Goal: Information Seeking & Learning: Learn about a topic

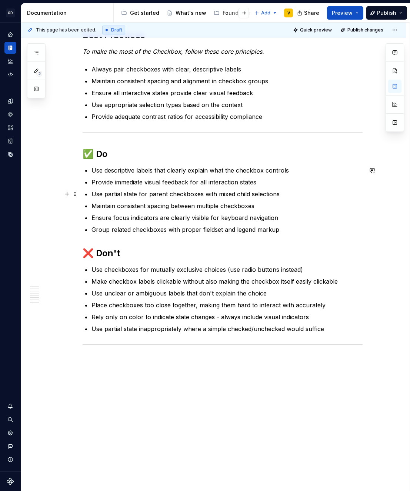
scroll to position [1134, 0]
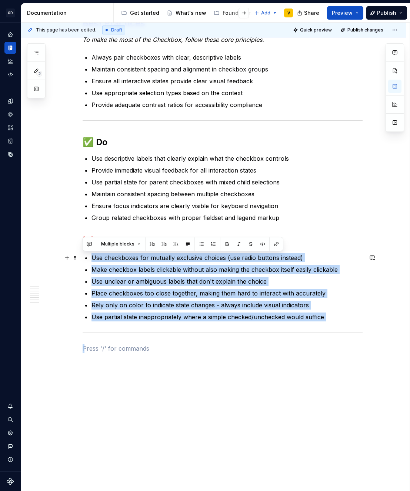
drag, startPoint x: 122, startPoint y: 339, endPoint x: 82, endPoint y: 255, distance: 93.2
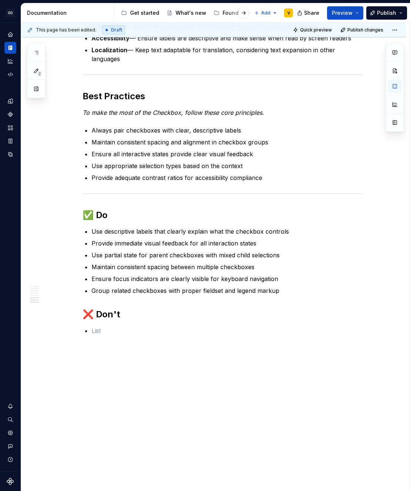
scroll to position [1061, 0]
click at [67, 314] on button "button" at bounding box center [67, 314] width 10 height 10
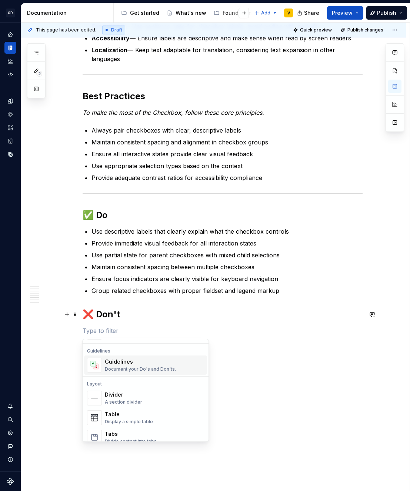
scroll to position [207, 0]
click at [117, 363] on div "Guidelines Document your Do's and Don'ts." at bounding box center [140, 363] width 71 height 14
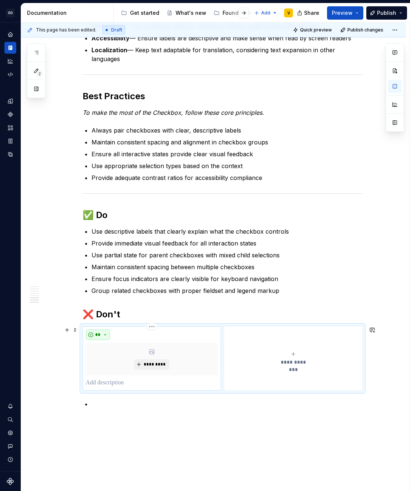
click at [102, 332] on button "**" at bounding box center [98, 334] width 24 height 10
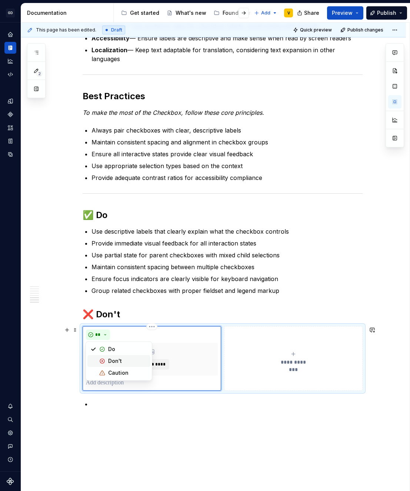
click at [115, 362] on div "Don't" at bounding box center [115, 360] width 14 height 7
click at [246, 373] on button "**********" at bounding box center [293, 358] width 138 height 64
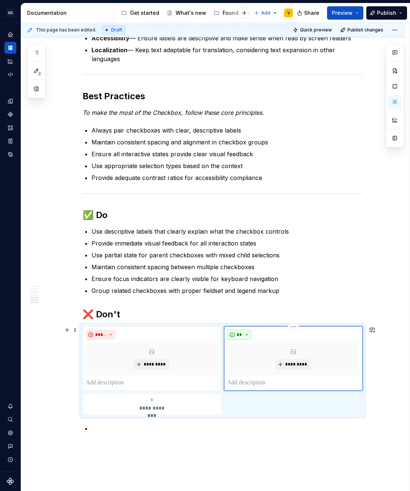
click at [241, 334] on span "**" at bounding box center [240, 335] width 6 height 6
click at [250, 361] on div "Don't" at bounding box center [257, 360] width 14 height 7
click at [173, 408] on div "**********" at bounding box center [152, 404] width 132 height 15
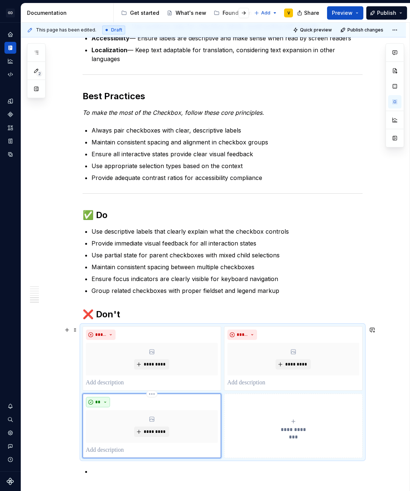
click at [95, 405] on span "**" at bounding box center [98, 402] width 6 height 6
click at [112, 427] on div "Don't" at bounding box center [115, 428] width 14 height 7
click at [270, 443] on button "**********" at bounding box center [293, 425] width 138 height 64
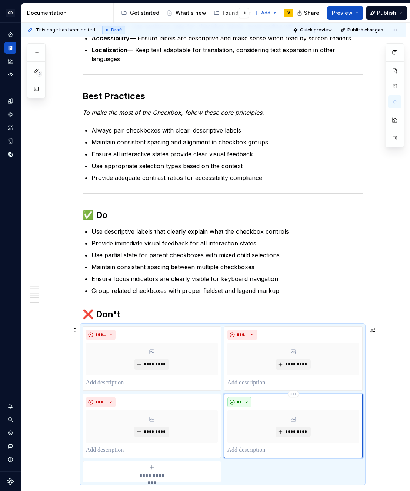
click at [238, 401] on span "**" at bounding box center [240, 402] width 6 height 6
click at [251, 425] on div "Don't" at bounding box center [257, 428] width 14 height 7
click at [159, 365] on span "*********" at bounding box center [154, 364] width 23 height 6
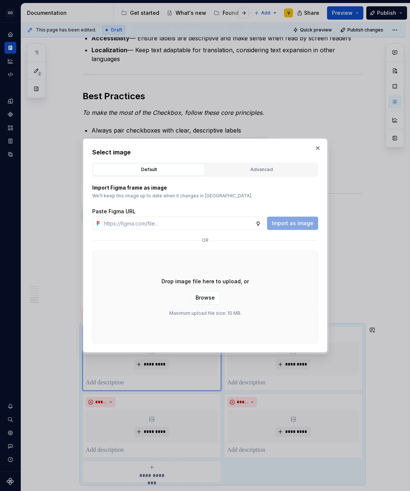
type textarea "*"
type input "[URL][DOMAIN_NAME]"
click at [277, 228] on button "Import as image" at bounding box center [292, 223] width 51 height 13
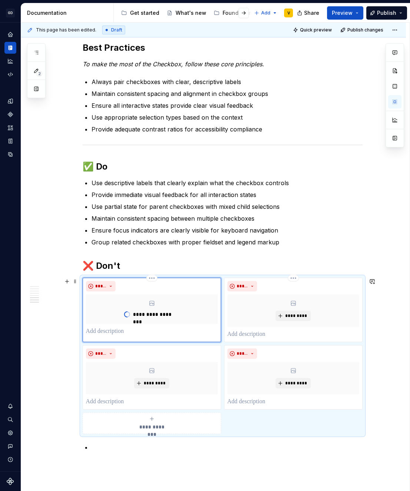
scroll to position [1123, 0]
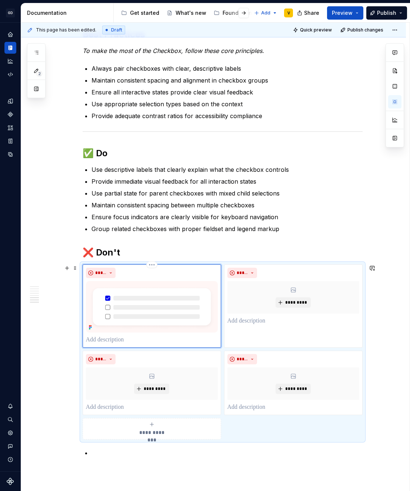
click at [118, 340] on p at bounding box center [152, 339] width 132 height 9
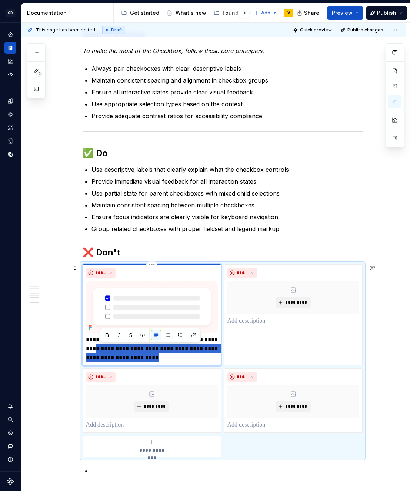
drag, startPoint x: 168, startPoint y: 358, endPoint x: 97, endPoint y: 350, distance: 71.5
click at [97, 350] on p "**********" at bounding box center [152, 348] width 132 height 27
click at [133, 361] on p "**********" at bounding box center [152, 348] width 132 height 27
drag, startPoint x: 154, startPoint y: 359, endPoint x: 83, endPoint y: 339, distance: 73.8
click at [83, 339] on div "**********" at bounding box center [152, 314] width 138 height 101
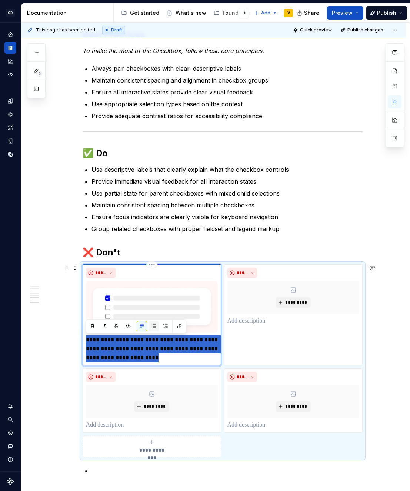
click at [153, 326] on button "button" at bounding box center [153, 326] width 10 height 10
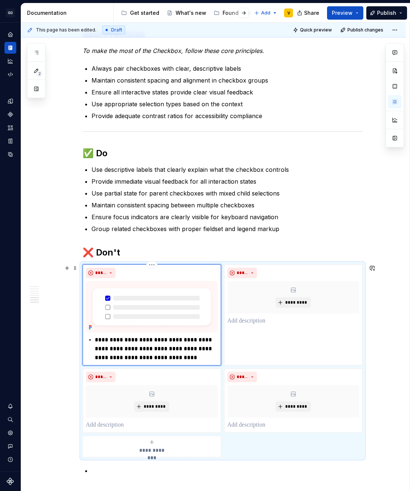
click at [201, 358] on p "**********" at bounding box center [156, 348] width 123 height 27
type textarea "*"
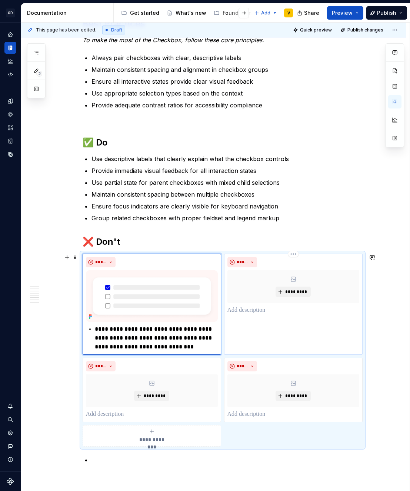
scroll to position [1139, 0]
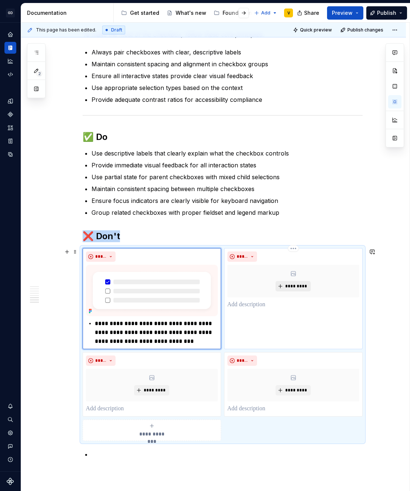
click at [299, 286] on span "*********" at bounding box center [296, 286] width 23 height 6
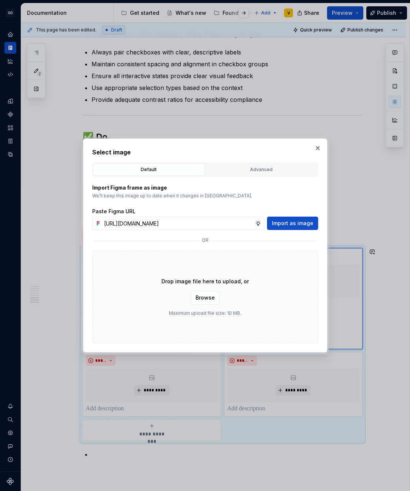
scroll to position [0, 264]
type input "[URL][DOMAIN_NAME]"
click at [294, 221] on span "Import as image" at bounding box center [292, 223] width 41 height 7
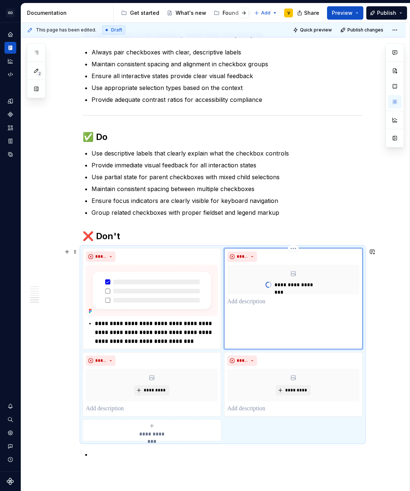
click at [239, 305] on p at bounding box center [293, 301] width 132 height 9
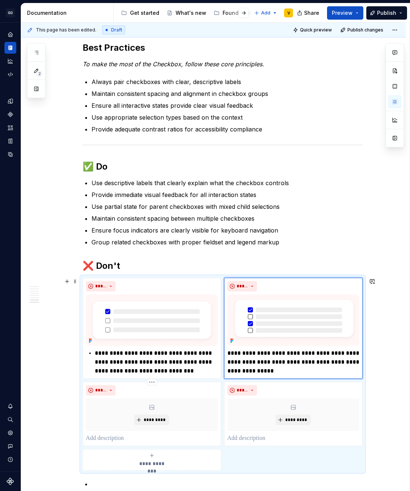
scroll to position [1161, 0]
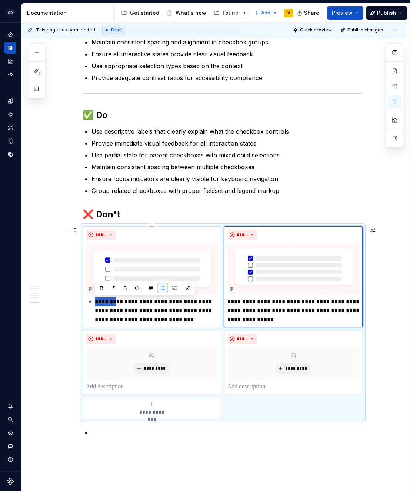
drag, startPoint x: 115, startPoint y: 304, endPoint x: 93, endPoint y: 304, distance: 23.0
click at [93, 304] on div "**********" at bounding box center [152, 310] width 132 height 27
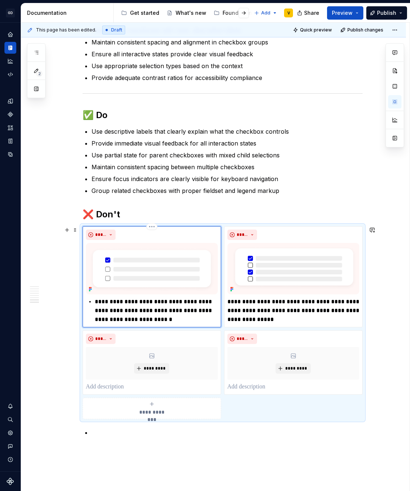
click at [120, 301] on p "**********" at bounding box center [156, 310] width 123 height 27
click at [138, 304] on p "**********" at bounding box center [156, 310] width 123 height 27
drag, startPoint x: 248, startPoint y: 302, endPoint x: 223, endPoint y: 302, distance: 24.4
click at [224, 302] on div "**********" at bounding box center [293, 276] width 138 height 101
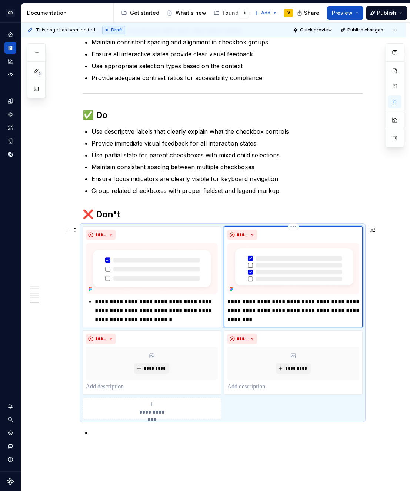
click at [248, 301] on p "**********" at bounding box center [293, 310] width 132 height 27
type textarea "*"
click at [259, 301] on p "**********" at bounding box center [293, 310] width 132 height 27
click at [294, 318] on p "**********" at bounding box center [293, 310] width 132 height 27
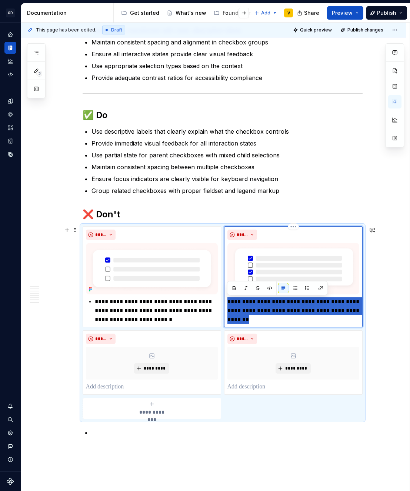
drag, startPoint x: 227, startPoint y: 303, endPoint x: 296, endPoint y: 324, distance: 72.8
click at [296, 324] on div "**********" at bounding box center [293, 276] width 138 height 101
click at [294, 288] on button "button" at bounding box center [295, 288] width 10 height 10
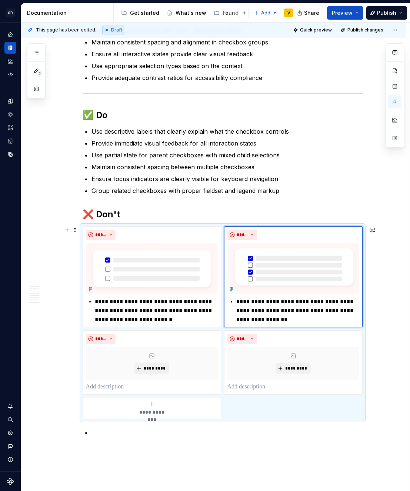
click at [148, 372] on button "*********" at bounding box center [151, 368] width 35 height 10
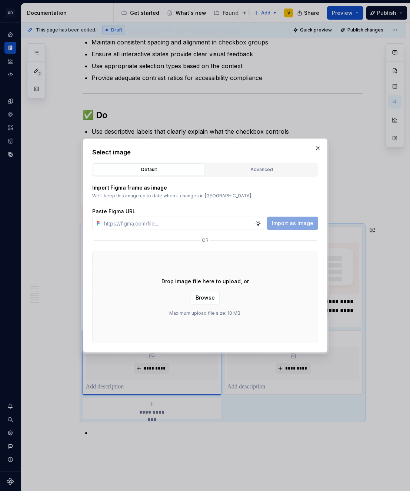
type textarea "*"
type input "[URL][DOMAIN_NAME]"
click at [298, 224] on span "Import as image" at bounding box center [292, 223] width 41 height 7
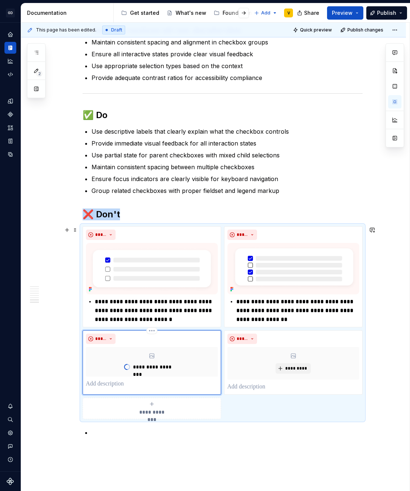
click at [120, 385] on p at bounding box center [152, 383] width 132 height 9
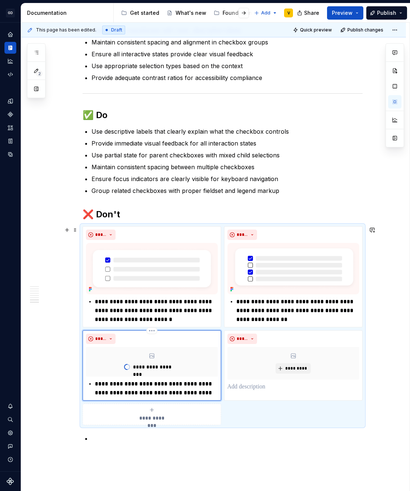
type textarea "*"
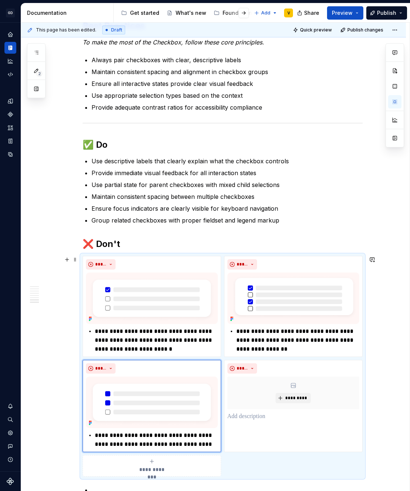
scroll to position [1183, 0]
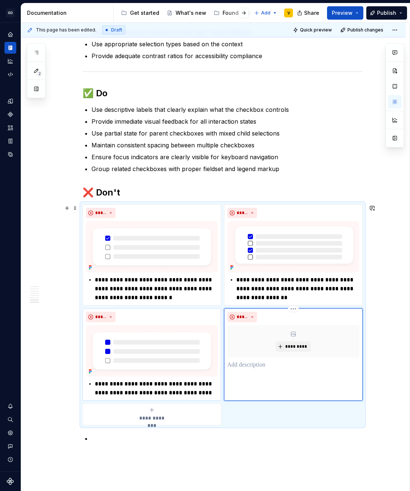
click at [245, 372] on div "***** *********" at bounding box center [293, 354] width 138 height 92
click at [242, 365] on p at bounding box center [293, 365] width 132 height 9
paste div
drag, startPoint x: 247, startPoint y: 365, endPoint x: 225, endPoint y: 364, distance: 21.5
click at [225, 364] on div "**********" at bounding box center [293, 354] width 138 height 92
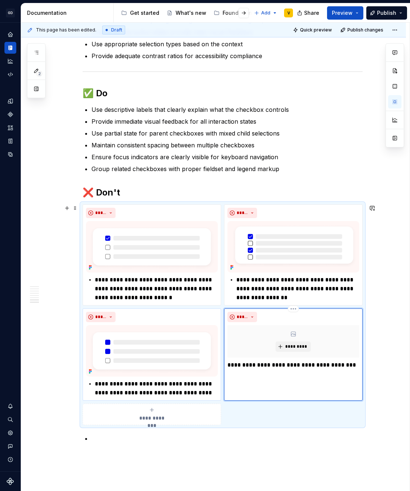
click at [351, 365] on p "**********" at bounding box center [293, 365] width 132 height 9
drag, startPoint x: 357, startPoint y: 365, endPoint x: 204, endPoint y: 359, distance: 153.0
click at [204, 359] on div "**********" at bounding box center [223, 314] width 280 height 221
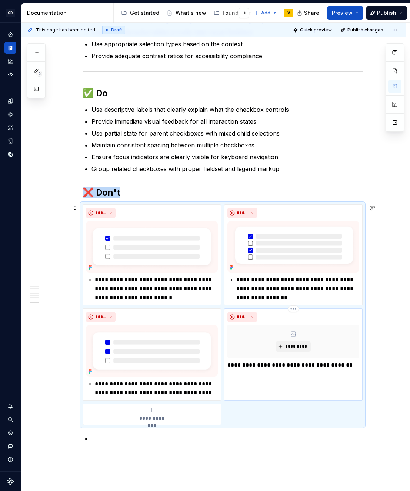
click at [230, 365] on p "**********" at bounding box center [293, 365] width 132 height 9
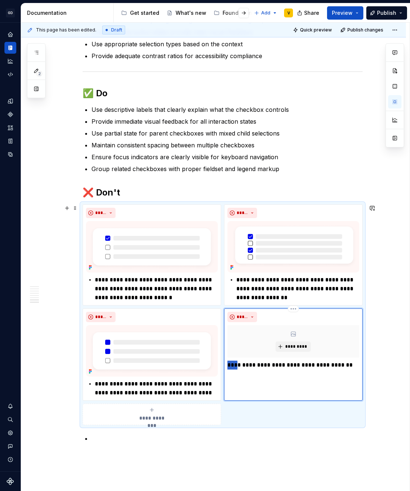
click at [230, 365] on p "**********" at bounding box center [293, 365] width 132 height 9
click at [295, 351] on button "button" at bounding box center [295, 351] width 10 height 10
click at [303, 376] on div "**********" at bounding box center [293, 354] width 138 height 92
click at [292, 346] on span "*********" at bounding box center [296, 347] width 23 height 6
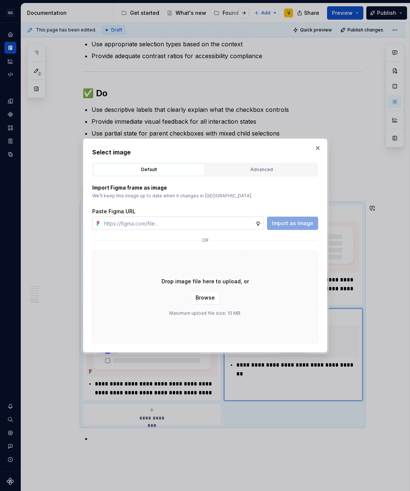
type textarea "*"
type input "[URL][DOMAIN_NAME]"
click at [282, 223] on span "Import as image" at bounding box center [292, 223] width 41 height 7
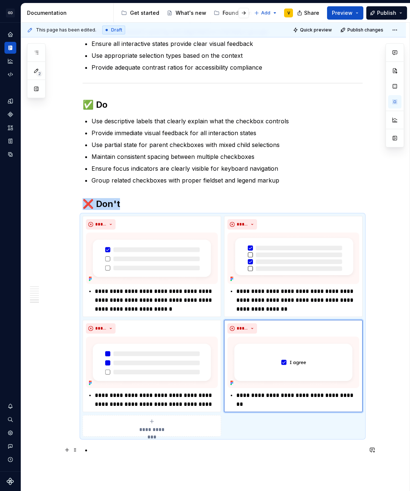
scroll to position [1170, 0]
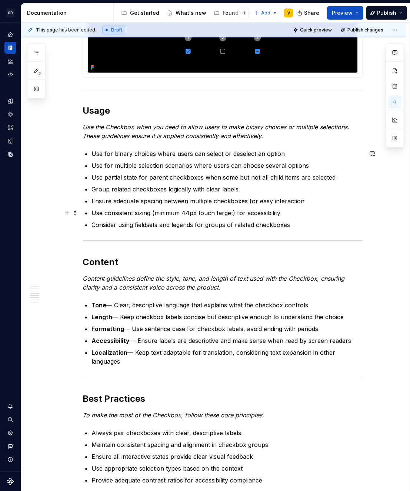
scroll to position [761, 0]
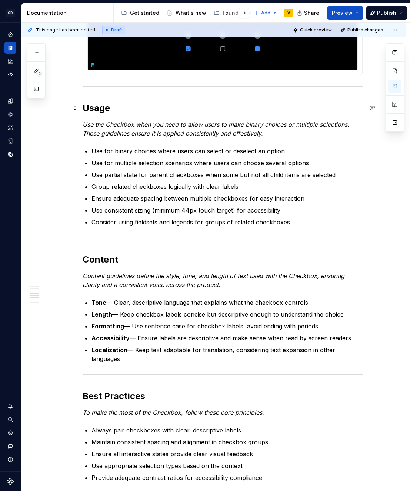
click at [83, 108] on h2 "Usage" at bounding box center [223, 108] width 280 height 12
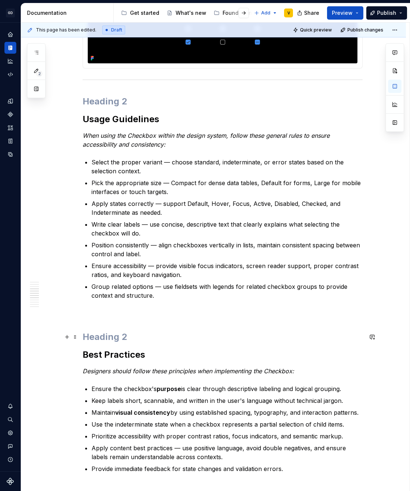
scroll to position [743, 0]
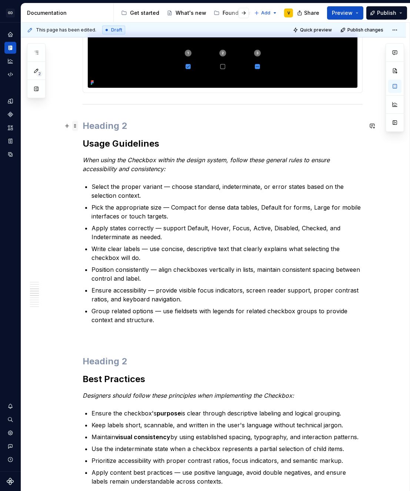
click at [75, 126] on span at bounding box center [75, 126] width 6 height 10
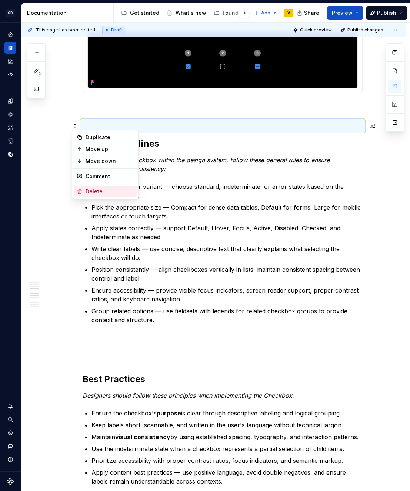
click at [93, 189] on div "Delete" at bounding box center [110, 191] width 48 height 7
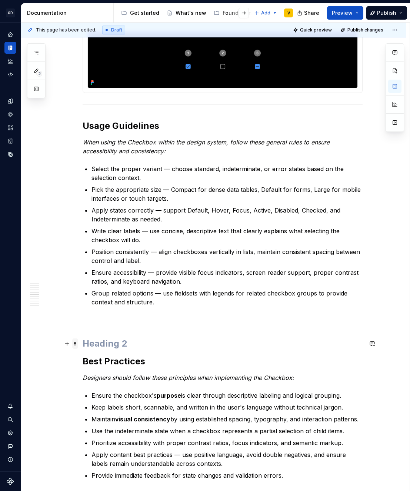
click at [76, 343] on span at bounding box center [75, 343] width 6 height 10
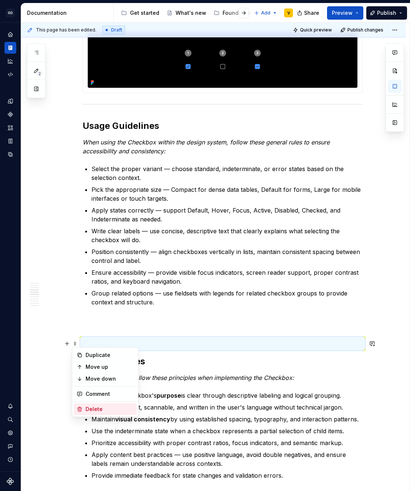
click at [94, 408] on div "Delete" at bounding box center [110, 408] width 48 height 7
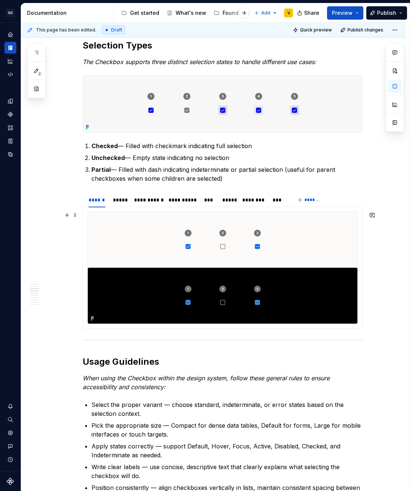
scroll to position [509, 0]
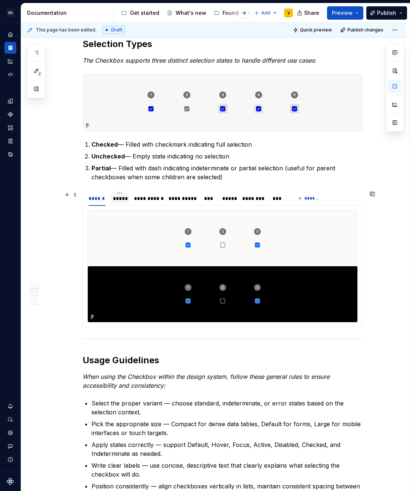
click at [117, 198] on div "*****" at bounding box center [120, 198] width 14 height 7
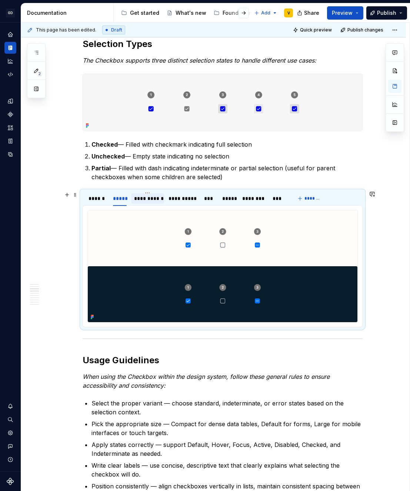
click at [148, 199] on div "**********" at bounding box center [147, 198] width 27 height 7
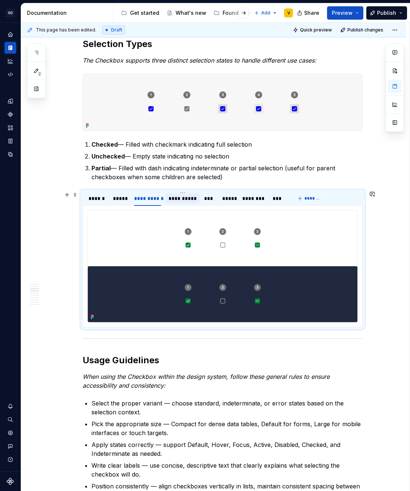
click at [170, 201] on div "**********" at bounding box center [182, 198] width 28 height 7
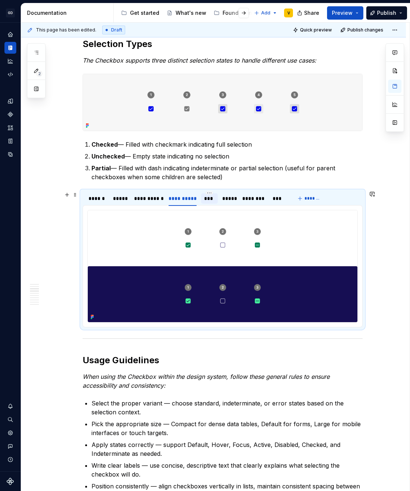
click at [208, 199] on div "***" at bounding box center [209, 198] width 11 height 7
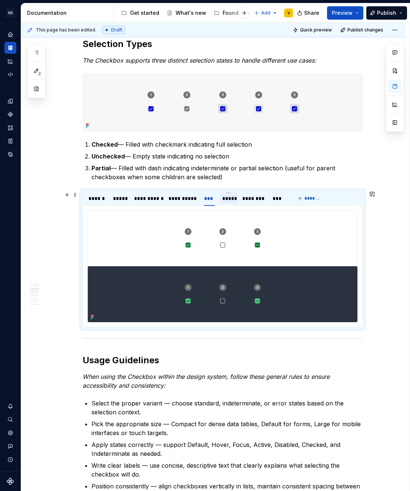
click at [228, 198] on div "*****" at bounding box center [228, 198] width 13 height 7
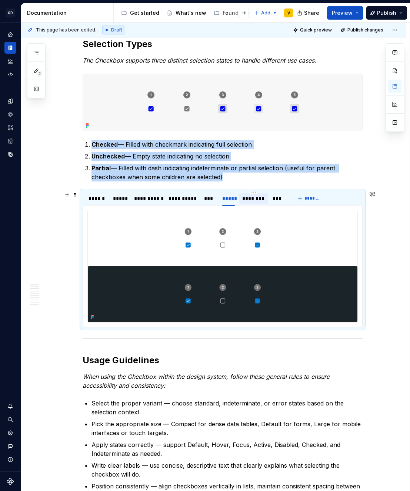
click at [247, 199] on div "********" at bounding box center [253, 198] width 23 height 7
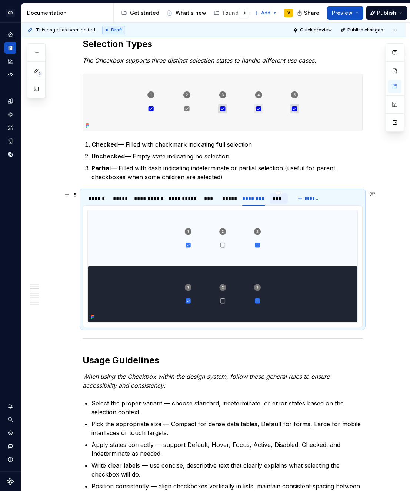
click at [282, 200] on div "***" at bounding box center [278, 198] width 12 height 7
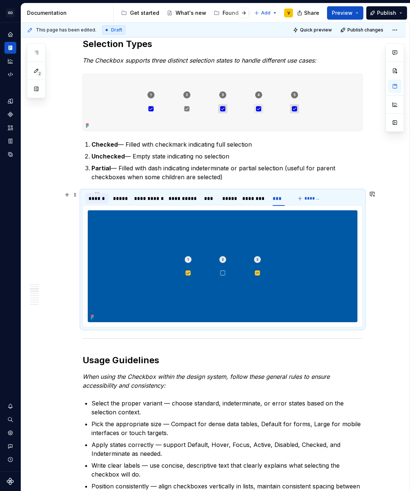
click at [98, 198] on div "******" at bounding box center [96, 198] width 17 height 7
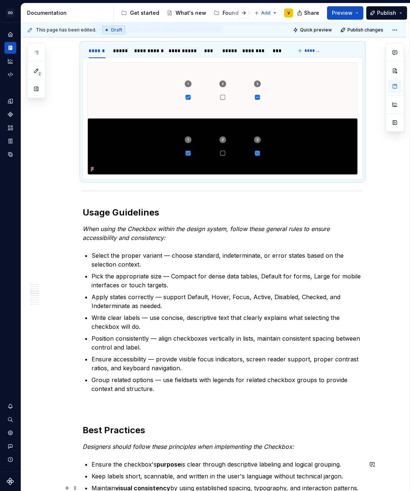
scroll to position [767, 0]
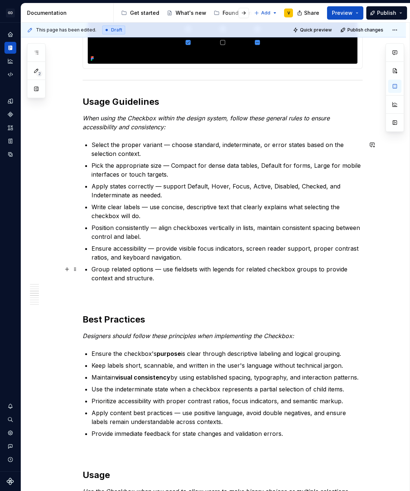
click at [146, 276] on p "Group related options — use fieldsets with legends for related checkbox groups …" at bounding box center [226, 274] width 271 height 18
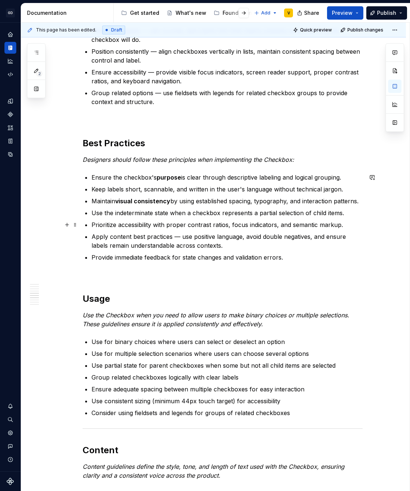
scroll to position [943, 0]
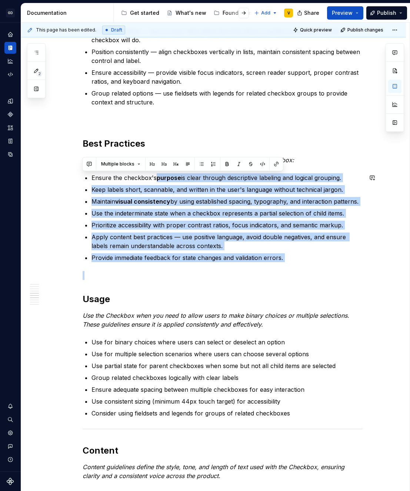
drag, startPoint x: 153, startPoint y: 176, endPoint x: 305, endPoint y: 272, distance: 179.4
click at [305, 272] on div "Anatomy The Checkbox is made up of several parts that work together to create i…" at bounding box center [223, 146] width 280 height 1819
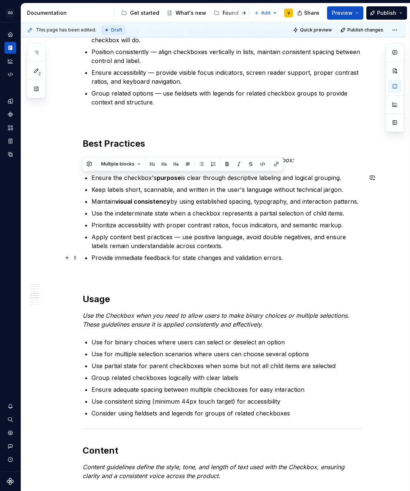
click at [290, 258] on p "Provide immediate feedback for state changes and validation errors." at bounding box center [226, 257] width 271 height 9
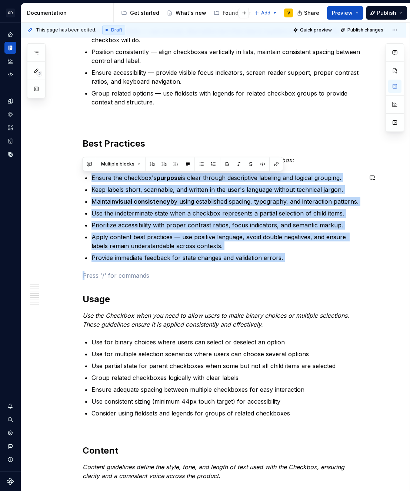
drag, startPoint x: 292, startPoint y: 263, endPoint x: 103, endPoint y: 173, distance: 209.8
click at [103, 173] on div "Anatomy The Checkbox is made up of several parts that work together to create i…" at bounding box center [223, 146] width 280 height 1819
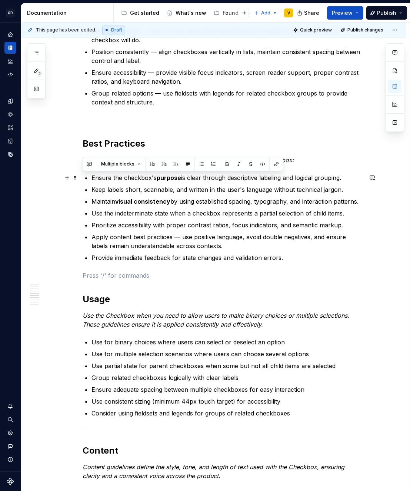
click at [117, 182] on ul "Ensure the checkbox's purpose is clear through descriptive labeling and logical…" at bounding box center [226, 217] width 271 height 89
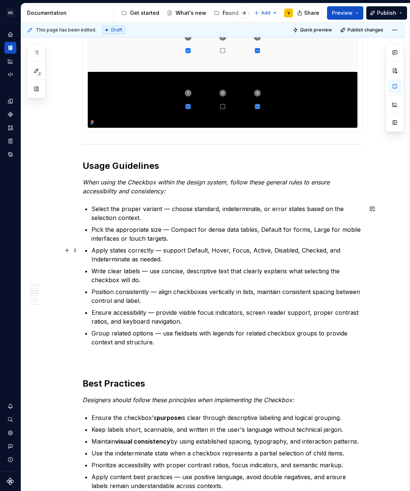
scroll to position [694, 0]
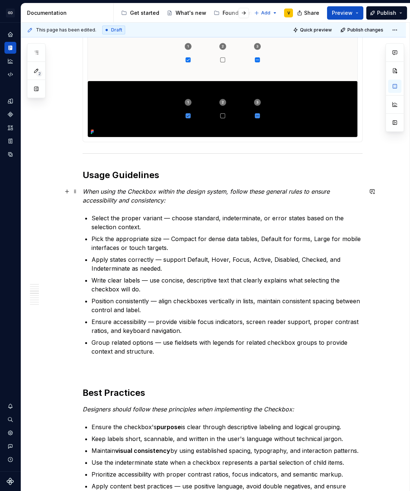
click at [174, 202] on p "When using the Checkbox within the design system, follow these general rules to…" at bounding box center [223, 196] width 280 height 18
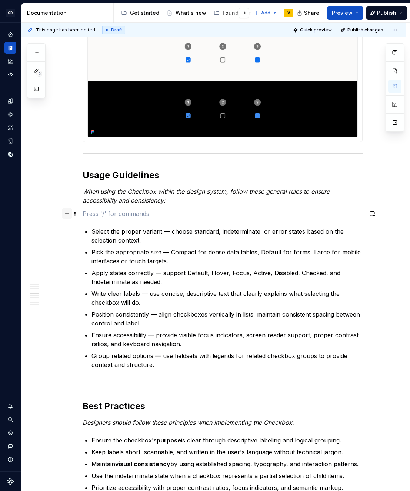
click at [66, 214] on button "button" at bounding box center [67, 213] width 10 height 10
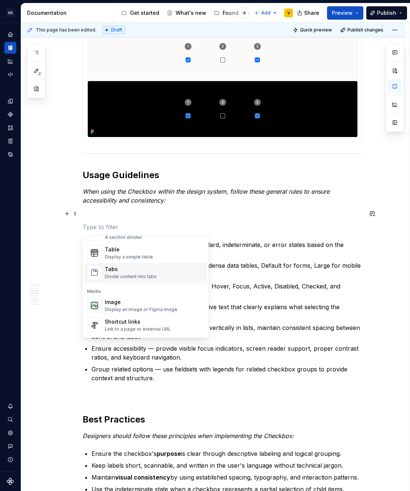
scroll to position [270, 0]
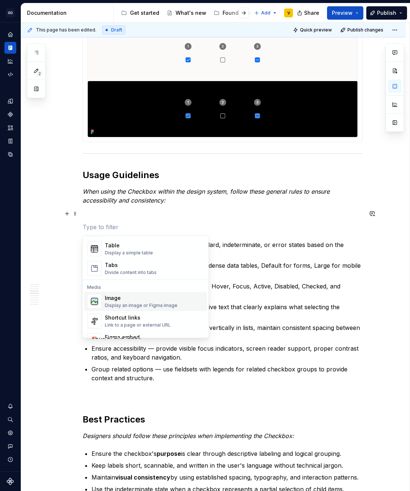
click at [132, 305] on div "Display an image or Figma image" at bounding box center [141, 305] width 73 height 6
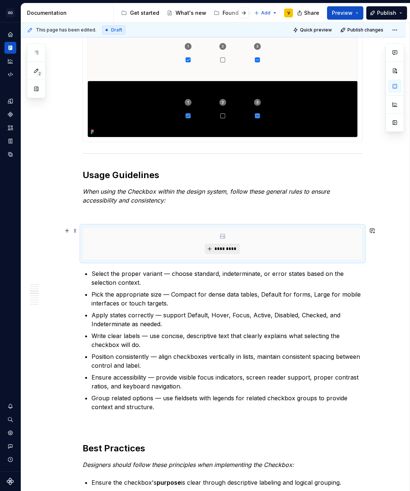
click at [217, 249] on span "*********" at bounding box center [225, 249] width 23 height 6
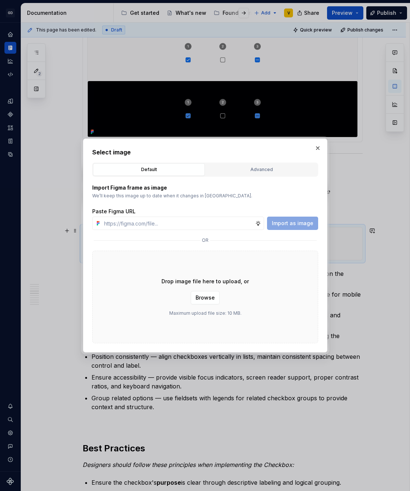
type textarea "*"
type input "[URL][DOMAIN_NAME]"
click at [284, 217] on button "Import as image" at bounding box center [292, 223] width 51 height 13
type textarea "*"
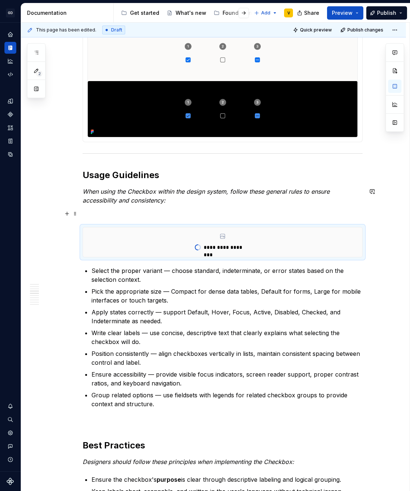
click at [101, 210] on p at bounding box center [223, 213] width 280 height 9
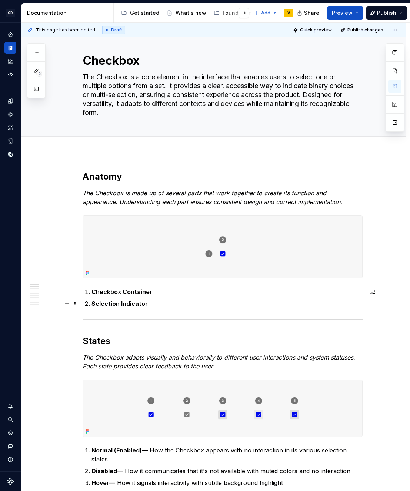
scroll to position [10, 0]
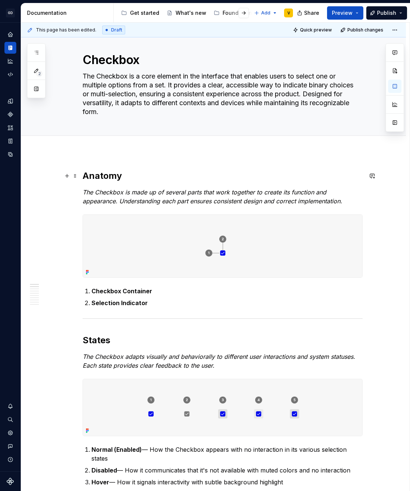
click at [84, 175] on h2 "Anatomy" at bounding box center [223, 176] width 280 height 12
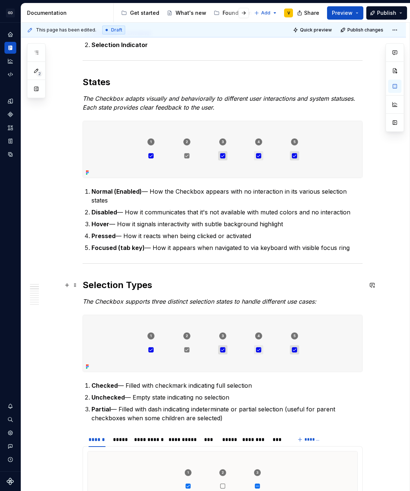
scroll to position [269, 0]
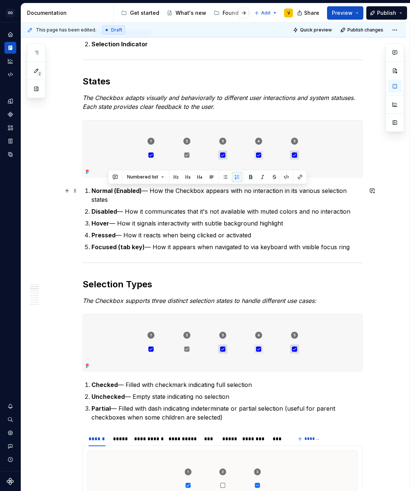
drag, startPoint x: 143, startPoint y: 191, endPoint x: 377, endPoint y: 197, distance: 234.0
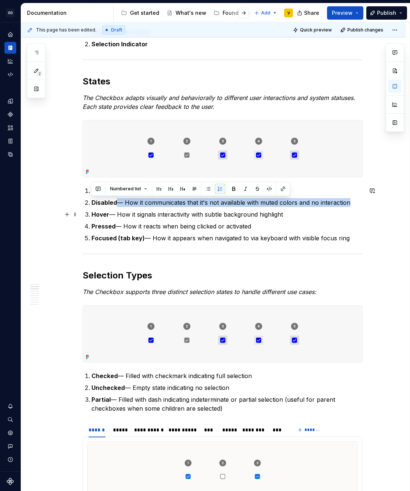
drag, startPoint x: 116, startPoint y: 204, endPoint x: 366, endPoint y: 207, distance: 250.3
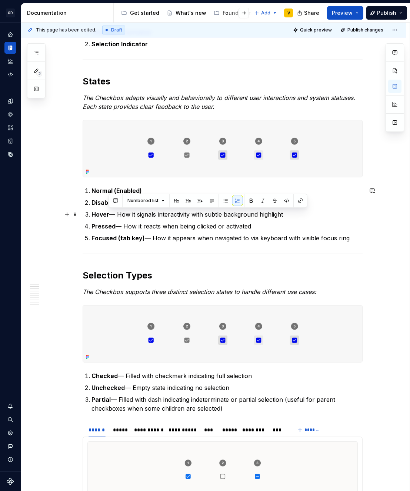
drag, startPoint x: 108, startPoint y: 215, endPoint x: 311, endPoint y: 217, distance: 203.2
click at [311, 217] on p "Hover — How it signals interactivity with subtle background highlight" at bounding box center [226, 214] width 271 height 9
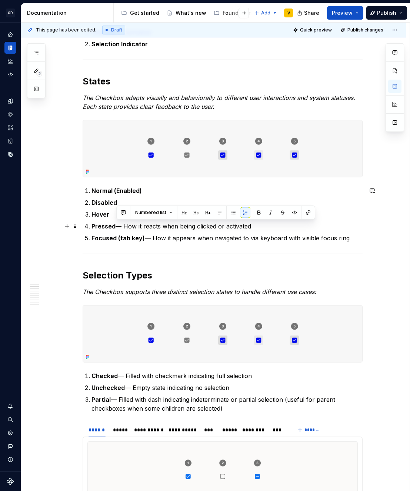
drag, startPoint x: 115, startPoint y: 225, endPoint x: 263, endPoint y: 227, distance: 147.3
click at [263, 227] on p "Pressed — How it reacts when being clicked or activated" at bounding box center [226, 226] width 271 height 9
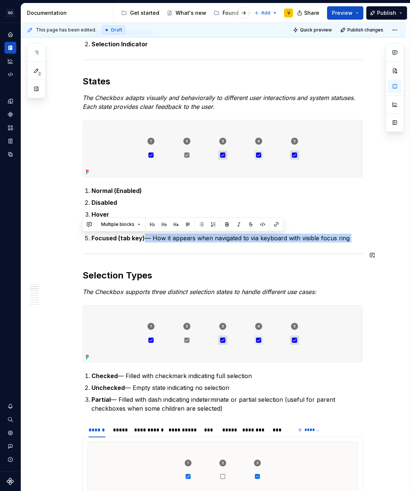
drag, startPoint x: 143, startPoint y: 237, endPoint x: 321, endPoint y: 245, distance: 178.6
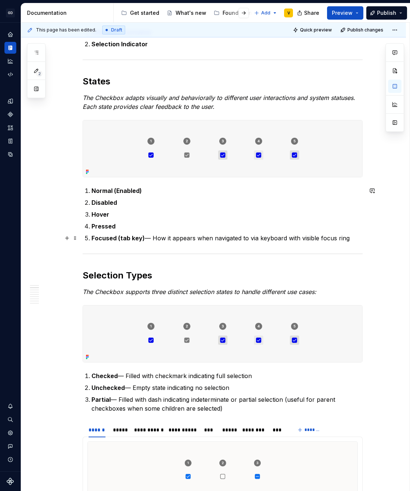
drag, startPoint x: 116, startPoint y: 239, endPoint x: 352, endPoint y: 238, distance: 236.2
click at [352, 238] on p "Focused (tab key) — How it appears when navigated to via keyboard with visible …" at bounding box center [226, 238] width 271 height 9
drag, startPoint x: 117, startPoint y: 240, endPoint x: 346, endPoint y: 239, distance: 229.1
click at [346, 239] on p "Focused (tab key) — How it appears when navigated to via keyboard with visible …" at bounding box center [226, 238] width 271 height 9
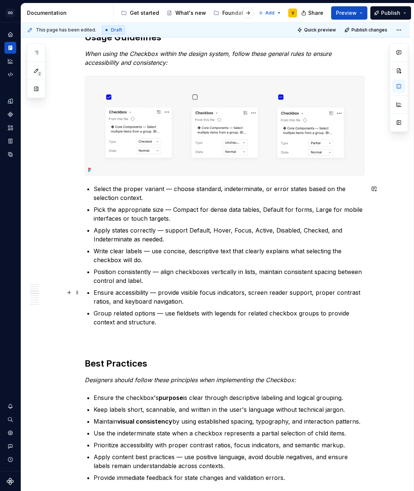
scroll to position [827, 0]
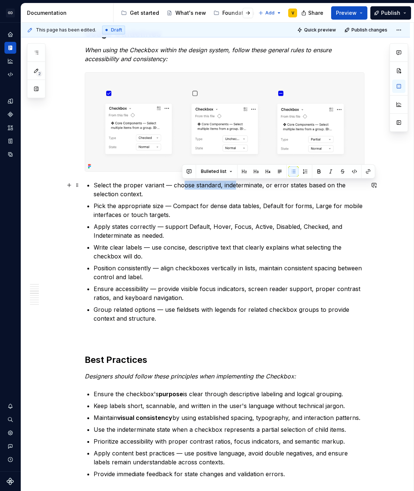
drag, startPoint x: 184, startPoint y: 184, endPoint x: 234, endPoint y: 188, distance: 50.1
click at [234, 188] on p "Select the proper variant — choose standard, indeterminate, or error states bas…" at bounding box center [229, 190] width 271 height 18
drag, startPoint x: 156, startPoint y: 228, endPoint x: 175, endPoint y: 232, distance: 19.8
click at [167, 229] on p "Apply states correctly — support Default, Hover, Focus, Active, Disabled, Check…" at bounding box center [229, 231] width 271 height 18
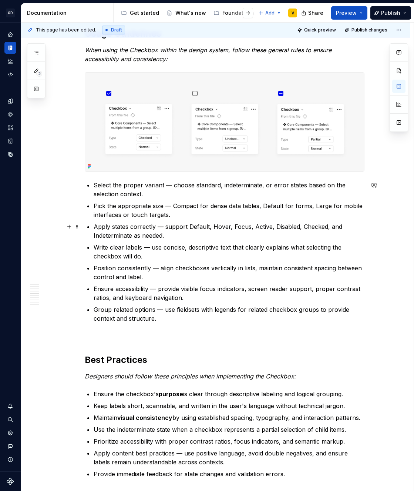
drag, startPoint x: 178, startPoint y: 232, endPoint x: 177, endPoint y: 227, distance: 5.7
click at [178, 232] on p "Apply states correctly — support Default, Hover, Focus, Active, Disabled, Check…" at bounding box center [229, 231] width 271 height 18
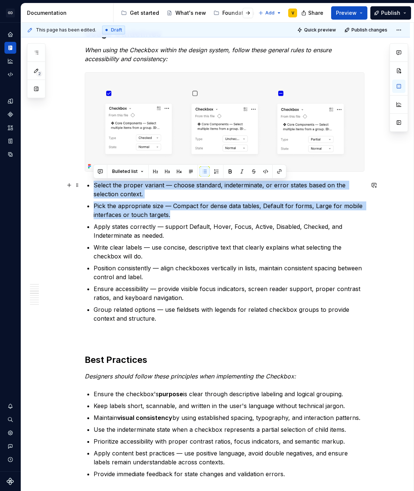
drag, startPoint x: 177, startPoint y: 212, endPoint x: 91, endPoint y: 185, distance: 89.7
click at [91, 185] on div "**********" at bounding box center [225, 312] width 280 height 1919
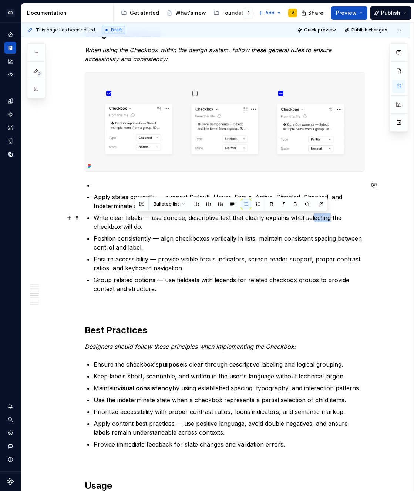
drag, startPoint x: 314, startPoint y: 220, endPoint x: 330, endPoint y: 219, distance: 16.7
click at [330, 219] on p "Write clear labels — use concise, descriptive text that clearly explains what s…" at bounding box center [229, 222] width 271 height 18
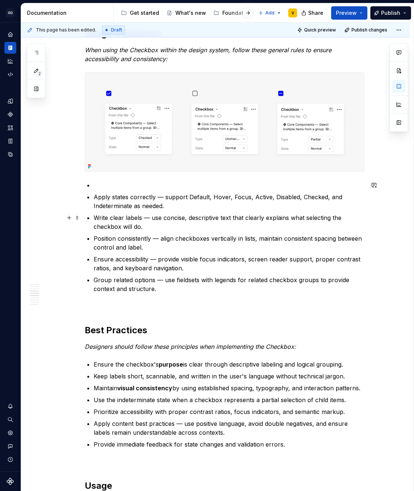
click at [337, 220] on p "Write clear labels — use concise, descriptive text that clearly explains what s…" at bounding box center [229, 222] width 271 height 18
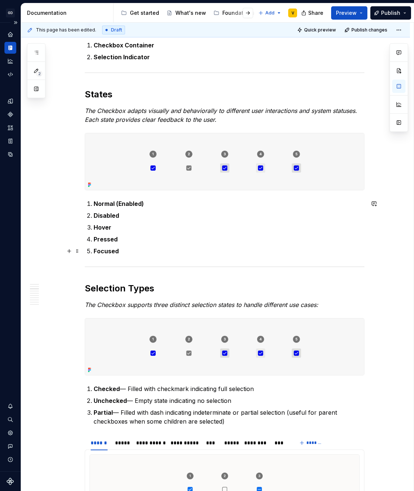
scroll to position [354, 0]
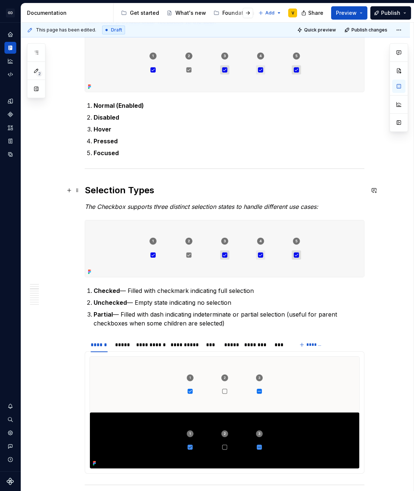
click at [85, 191] on h2 "Selection Types" at bounding box center [225, 190] width 280 height 12
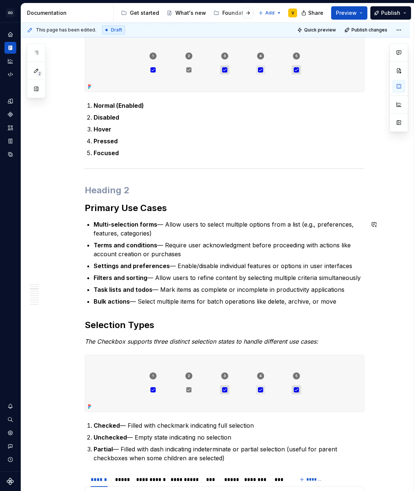
click at [69, 227] on button "button" at bounding box center [69, 224] width 10 height 10
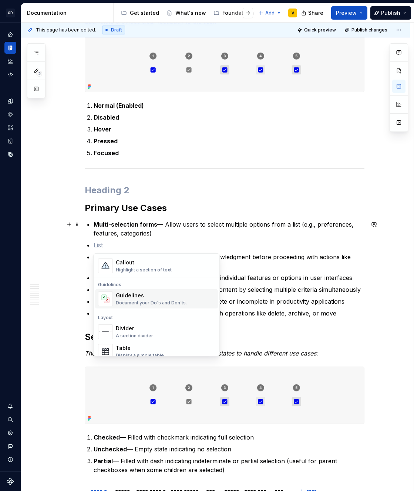
scroll to position [201, 0]
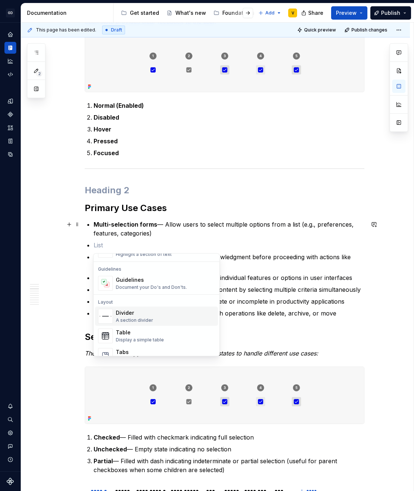
click at [172, 316] on div "Divider A section divider" at bounding box center [165, 316] width 99 height 15
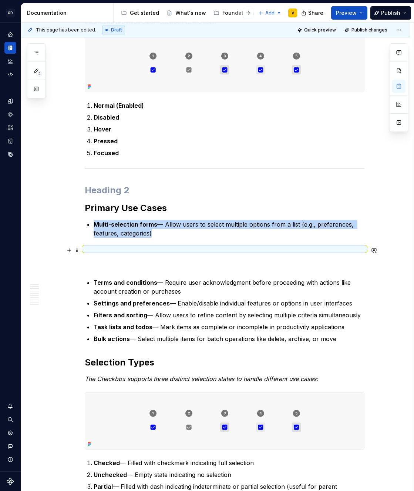
click at [125, 249] on hr at bounding box center [225, 249] width 280 height 0
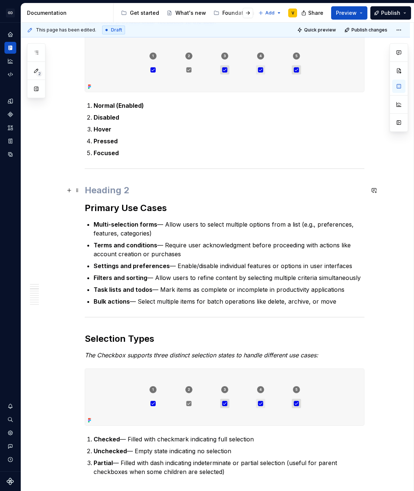
click at [113, 191] on h2 at bounding box center [225, 190] width 280 height 12
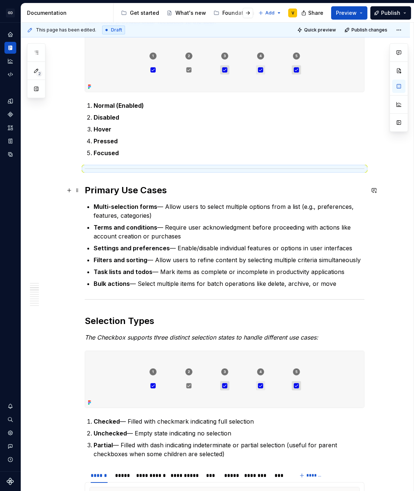
click at [87, 190] on h2 "Primary Use Cases" at bounding box center [225, 190] width 280 height 12
click at [86, 189] on h2 "Primary Use Cases" at bounding box center [225, 190] width 280 height 12
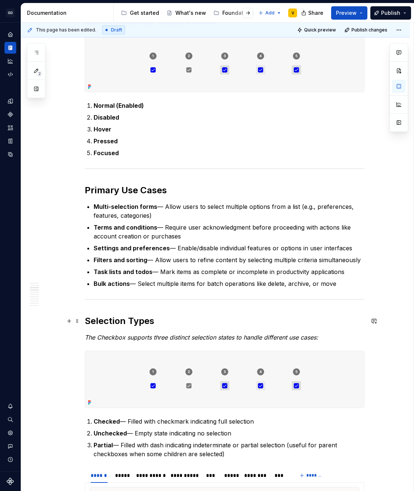
click at [86, 321] on h2 "Selection Types" at bounding box center [225, 321] width 280 height 12
drag, startPoint x: 160, startPoint y: 207, endPoint x: 173, endPoint y: 214, distance: 14.4
click at [173, 213] on p "Multi-selection forms — Allow users to select multiple options from a list (e.g…" at bounding box center [229, 211] width 271 height 18
click at [172, 216] on p "Multi-selection forms — Allow users to select multiple options from a list (e.g…" at bounding box center [229, 211] width 271 height 18
drag, startPoint x: 165, startPoint y: 209, endPoint x: 171, endPoint y: 213, distance: 7.3
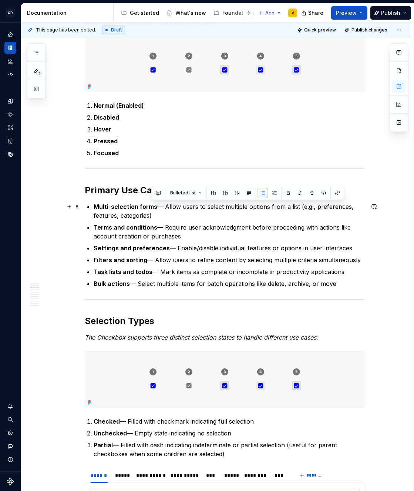
click at [171, 213] on p "Multi-selection forms — Allow users to select multiple options from a list (e.g…" at bounding box center [229, 211] width 271 height 18
click at [171, 215] on p "Multi-selection forms — Allow users to select multiple options from a list (e.g…" at bounding box center [229, 211] width 271 height 18
drag, startPoint x: 299, startPoint y: 205, endPoint x: 316, endPoint y: 214, distance: 18.9
click at [316, 214] on p "Multi-selection forms — Allow users to select multiple options from a list (e.g…" at bounding box center [229, 211] width 271 height 18
click at [158, 218] on p "Multi-selection forms — Allow users to select multiple options from a list (e.g…" at bounding box center [229, 211] width 271 height 18
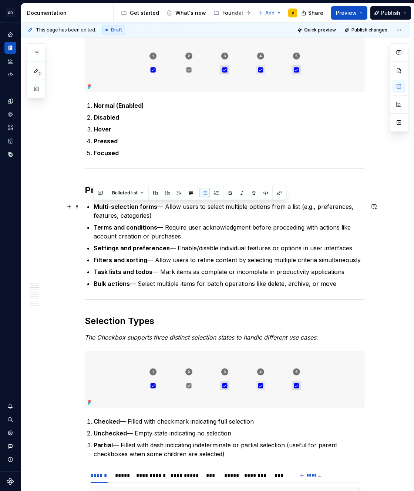
drag, startPoint x: 94, startPoint y: 207, endPoint x: 158, endPoint y: 214, distance: 64.1
click at [158, 214] on p "Multi-selection forms — Allow users to select multiple options from a list (e.g…" at bounding box center [229, 211] width 271 height 18
drag, startPoint x: 113, startPoint y: 206, endPoint x: 163, endPoint y: 208, distance: 49.7
click at [163, 208] on p "Multi-selection forms — Allow users to select multiple options from a list (e.g…" at bounding box center [229, 211] width 271 height 18
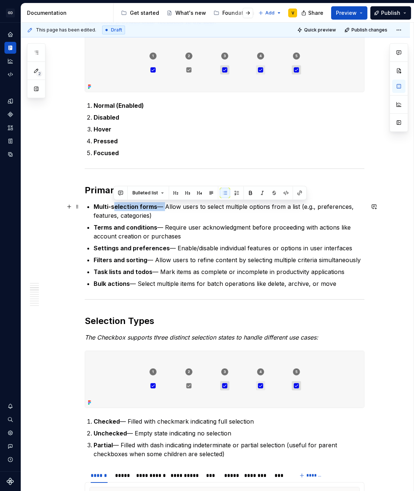
click at [163, 208] on p "Multi-selection forms — Allow users to select multiple options from a list (e.g…" at bounding box center [229, 211] width 271 height 18
drag, startPoint x: 163, startPoint y: 208, endPoint x: 232, endPoint y: 212, distance: 68.9
click at [232, 212] on p "Multi-selection forms — Allow users to select multiple options from a list (e.g…" at bounding box center [229, 211] width 271 height 18
click at [234, 212] on p "Multi-selection forms — Allow users to select multiple options from a list (e.g…" at bounding box center [229, 211] width 271 height 18
drag, startPoint x: 220, startPoint y: 205, endPoint x: 297, endPoint y: 209, distance: 77.1
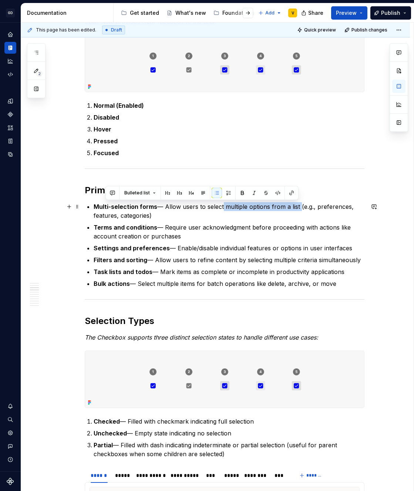
click at [297, 209] on p "Multi-selection forms — Allow users to select multiple options from a list (e.g…" at bounding box center [229, 211] width 271 height 18
click at [298, 209] on p "Multi-selection forms — Allow users to select multiple options from a list (e.g…" at bounding box center [229, 211] width 271 height 18
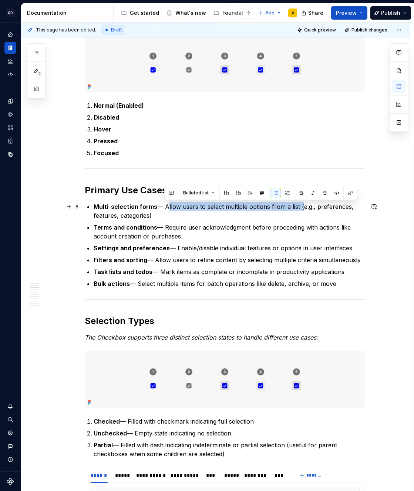
drag, startPoint x: 164, startPoint y: 207, endPoint x: 299, endPoint y: 208, distance: 134.7
click at [299, 208] on p "Multi-selection forms — Allow users to select multiple options from a list (e.g…" at bounding box center [229, 211] width 271 height 18
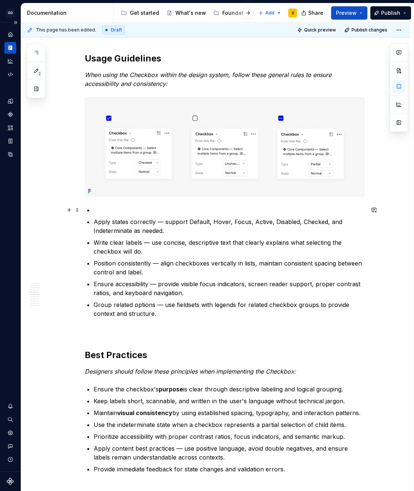
scroll to position [933, 0]
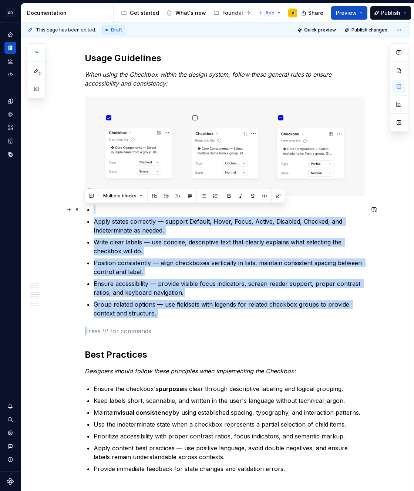
drag, startPoint x: 155, startPoint y: 318, endPoint x: 83, endPoint y: 213, distance: 128.0
click at [83, 213] on div "Anatomy The Checkbox is made up of several parts that work together to create i…" at bounding box center [215, 325] width 389 height 2193
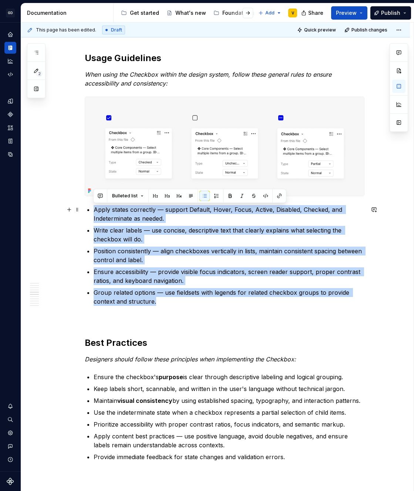
drag, startPoint x: 157, startPoint y: 305, endPoint x: 89, endPoint y: 208, distance: 117.8
click at [89, 208] on div "Anatomy The Checkbox is made up of several parts that work together to create i…" at bounding box center [225, 251] width 280 height 2008
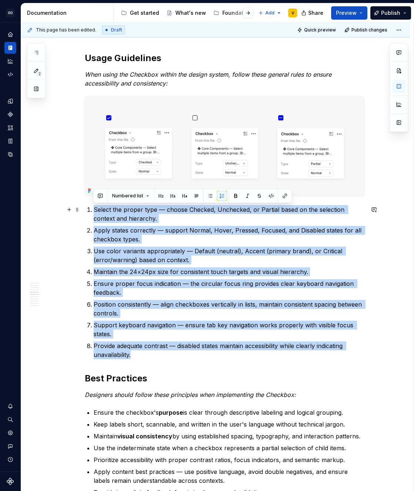
drag, startPoint x: 149, startPoint y: 359, endPoint x: 81, endPoint y: 210, distance: 164.2
click at [81, 210] on div "Anatomy The Checkbox is made up of several parts that work together to create i…" at bounding box center [215, 337] width 389 height 2217
click at [211, 198] on button "button" at bounding box center [210, 196] width 10 height 10
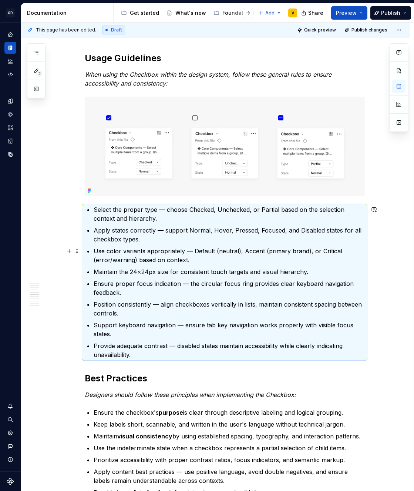
click at [145, 264] on p "Use color variants appropriately — Default (neutral), Accent (primary brand), o…" at bounding box center [229, 256] width 271 height 18
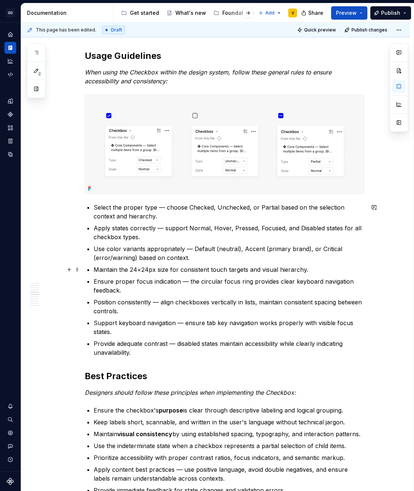
scroll to position [936, 0]
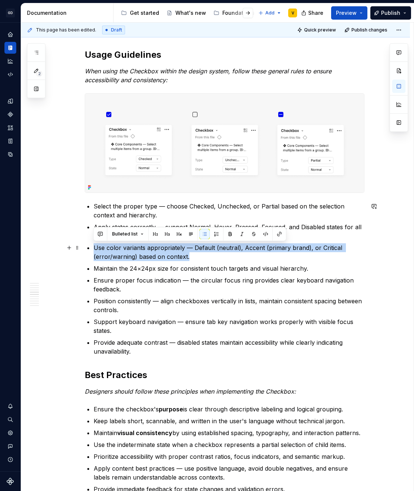
drag, startPoint x: 194, startPoint y: 256, endPoint x: 93, endPoint y: 245, distance: 102.0
click at [93, 245] on div "Anatomy The Checkbox is made up of several parts that work together to create i…" at bounding box center [225, 265] width 280 height 2043
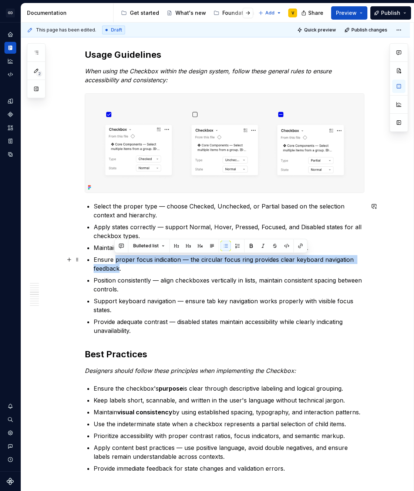
drag, startPoint x: 115, startPoint y: 257, endPoint x: 120, endPoint y: 267, distance: 11.4
click at [120, 267] on p "Ensure proper focus indication — the circular focus ring provides clear keyboar…" at bounding box center [229, 264] width 271 height 18
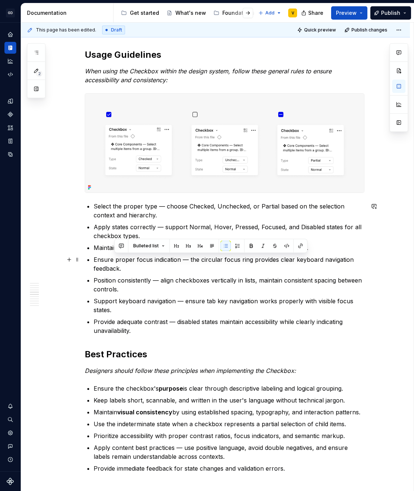
click at [148, 269] on p "Ensure proper focus indication — the circular focus ring provides clear keyboar…" at bounding box center [229, 264] width 271 height 18
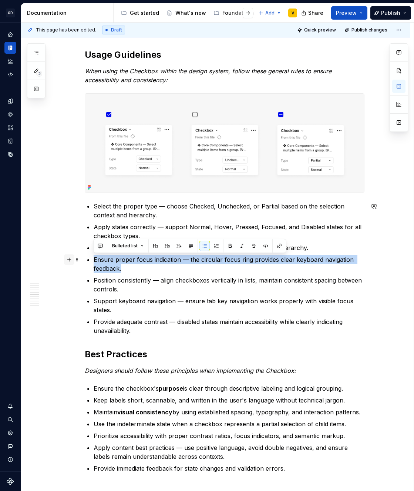
drag, startPoint x: 148, startPoint y: 269, endPoint x: 70, endPoint y: 263, distance: 78.4
click at [85, 263] on div "Anatomy The Checkbox is made up of several parts that work together to create i…" at bounding box center [225, 260] width 280 height 2032
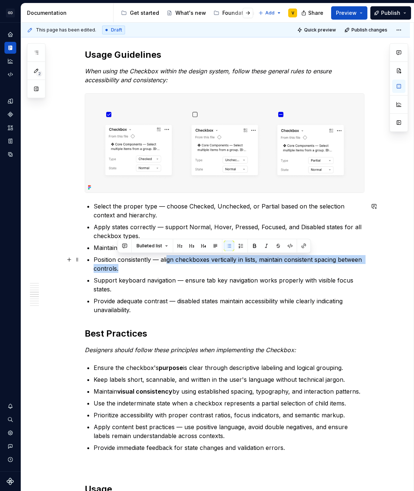
drag, startPoint x: 166, startPoint y: 262, endPoint x: 213, endPoint y: 267, distance: 46.9
click at [213, 267] on p "Position consistently — align checkboxes vertically in lists, maintain consiste…" at bounding box center [229, 264] width 271 height 18
click at [213, 269] on p "Position consistently — align checkboxes vertically in lists, maintain consiste…" at bounding box center [229, 264] width 271 height 18
drag, startPoint x: 293, startPoint y: 263, endPoint x: 374, endPoint y: 270, distance: 81.7
click at [374, 270] on div "Anatomy The Checkbox is made up of several parts that work together to create i…" at bounding box center [215, 314] width 389 height 2176
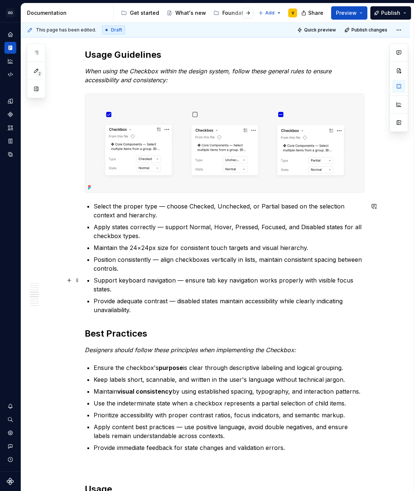
click at [134, 276] on p "Support keyboard navigation — ensure tab key navigation works properly with vis…" at bounding box center [229, 285] width 271 height 18
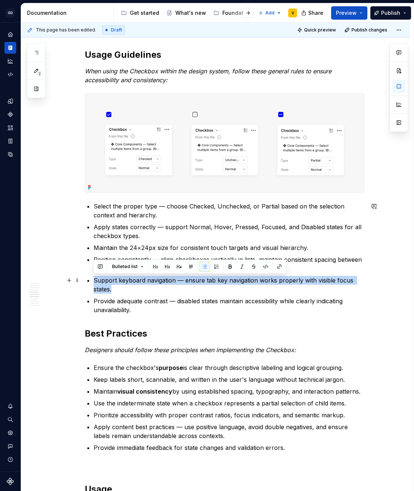
drag, startPoint x: 94, startPoint y: 280, endPoint x: 117, endPoint y: 292, distance: 26.2
click at [117, 292] on p "Support keyboard navigation — ensure tab key navigation works properly with vis…" at bounding box center [229, 285] width 271 height 18
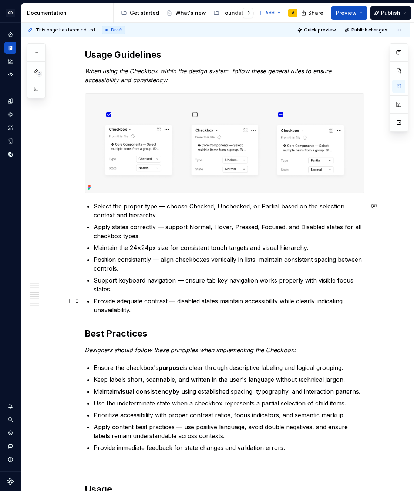
click at [130, 298] on p "Provide adequate contrast — disabled states maintain accessibility while clearl…" at bounding box center [229, 306] width 271 height 18
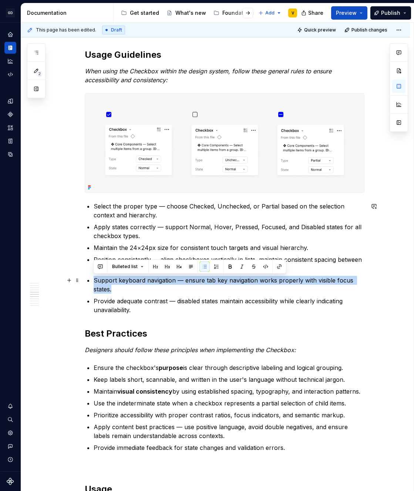
drag, startPoint x: 128, startPoint y: 292, endPoint x: 93, endPoint y: 281, distance: 37.2
click at [93, 281] on div "Anatomy The Checkbox is made up of several parts that work together to create i…" at bounding box center [225, 245] width 280 height 2002
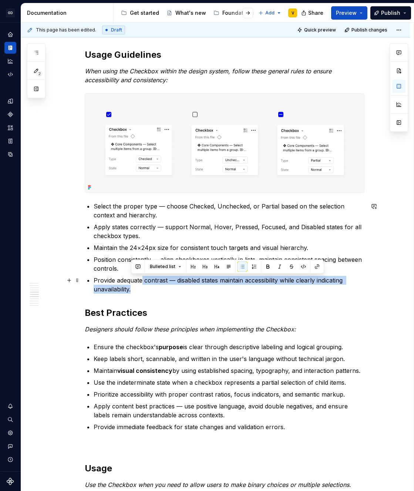
drag, startPoint x: 143, startPoint y: 281, endPoint x: 148, endPoint y: 291, distance: 11.4
click at [148, 291] on p "Provide adequate contrast — disabled states maintain accessibility while clearl…" at bounding box center [229, 285] width 271 height 18
click at [150, 293] on p "Provide adequate contrast — disabled states maintain accessibility while clearl…" at bounding box center [229, 285] width 271 height 18
drag, startPoint x: 166, startPoint y: 295, endPoint x: 85, endPoint y: 282, distance: 82.5
click at [85, 282] on div "Anatomy The Checkbox is made up of several parts that work together to create i…" at bounding box center [225, 234] width 280 height 1981
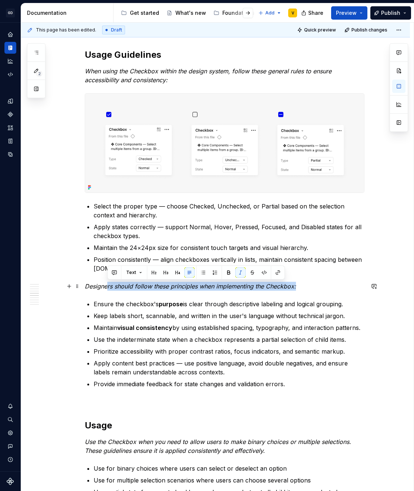
drag, startPoint x: 106, startPoint y: 286, endPoint x: 300, endPoint y: 290, distance: 194.0
click at [300, 290] on p "Designers should follow these principles when implementing the Checkbox:" at bounding box center [225, 286] width 280 height 9
click at [307, 288] on p "Designers should follow these principles when implementing the Checkbox:" at bounding box center [225, 286] width 280 height 9
drag, startPoint x: 305, startPoint y: 288, endPoint x: 64, endPoint y: 288, distance: 241.7
click at [85, 288] on div "Anatomy The Checkbox is made up of several parts that work together to create i…" at bounding box center [225, 217] width 280 height 1947
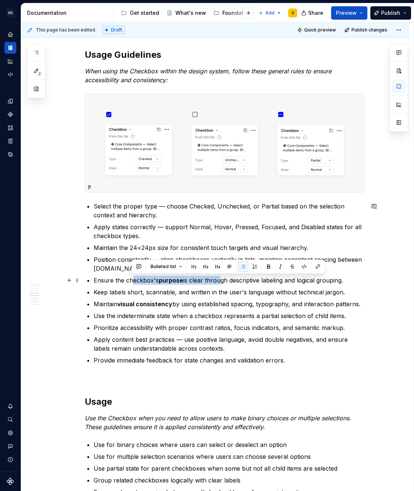
drag, startPoint x: 132, startPoint y: 283, endPoint x: 217, endPoint y: 283, distance: 84.4
click at [217, 283] on p "Ensure the checkbox's purpose is clear through descriptive labeling and logical…" at bounding box center [229, 280] width 271 height 9
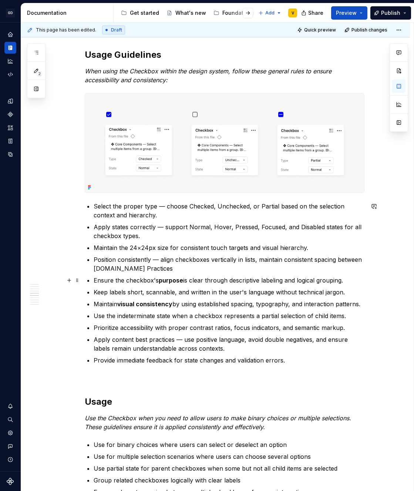
click at [220, 284] on p "Ensure the checkbox's purpose is clear through descriptive labeling and logical…" at bounding box center [229, 280] width 271 height 9
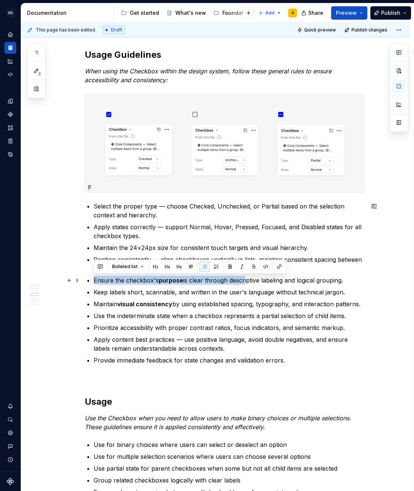
drag, startPoint x: 242, startPoint y: 284, endPoint x: 287, endPoint y: 275, distance: 44.9
click at [286, 275] on ul "Select the proper type — choose Checked, Unchecked, or Partial based on the sel…" at bounding box center [229, 283] width 271 height 163
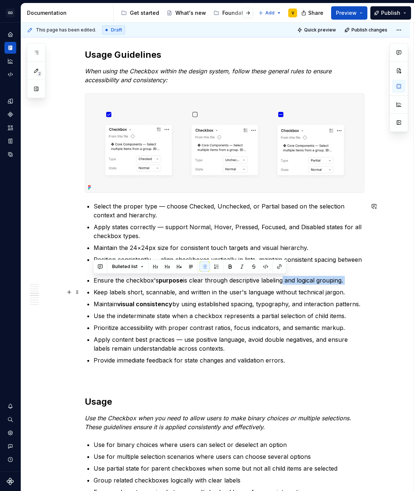
drag, startPoint x: 280, startPoint y: 279, endPoint x: 352, endPoint y: 285, distance: 72.5
click at [352, 285] on ul "Select the proper type — choose Checked, Unchecked, or Partial based on the sel…" at bounding box center [229, 283] width 271 height 163
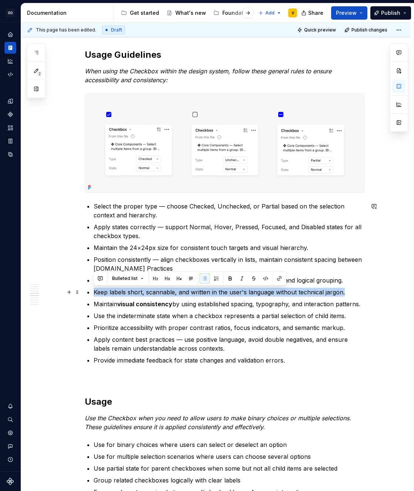
drag, startPoint x: 92, startPoint y: 289, endPoint x: 352, endPoint y: 294, distance: 259.9
click at [352, 294] on div "Anatomy The Checkbox is made up of several parts that work together to create i…" at bounding box center [225, 201] width 280 height 1915
click at [366, 295] on div "Anatomy The Checkbox is made up of several parts that work together to create i…" at bounding box center [215, 270] width 389 height 2088
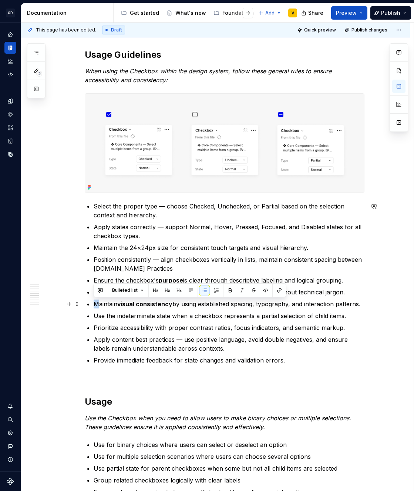
drag, startPoint x: 110, startPoint y: 304, endPoint x: 372, endPoint y: 307, distance: 262.1
click at [372, 307] on div "Anatomy The Checkbox is made up of several parts that work together to create i…" at bounding box center [215, 270] width 389 height 2088
click at [361, 304] on p "Maintain visual consistency by using established spacing, typography, and inter…" at bounding box center [229, 303] width 271 height 9
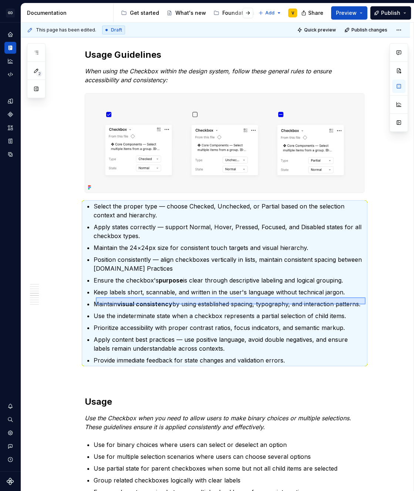
drag, startPoint x: 366, startPoint y: 304, endPoint x: 96, endPoint y: 297, distance: 270.0
click at [96, 297] on div "This page has been edited. Draft Quick preview Publish changes Checkbox The Che…" at bounding box center [217, 257] width 393 height 469
click at [97, 299] on p "Maintain visual consistency by using established spacing, typography, and inter…" at bounding box center [229, 303] width 271 height 9
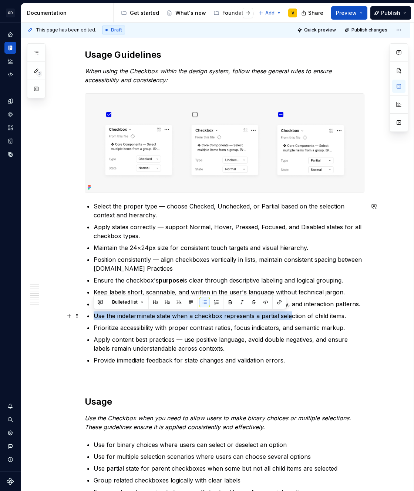
drag, startPoint x: 93, startPoint y: 319, endPoint x: 291, endPoint y: 317, distance: 198.1
click at [291, 317] on div "Anatomy The Checkbox is made up of several parts that work together to create i…" at bounding box center [225, 201] width 280 height 1915
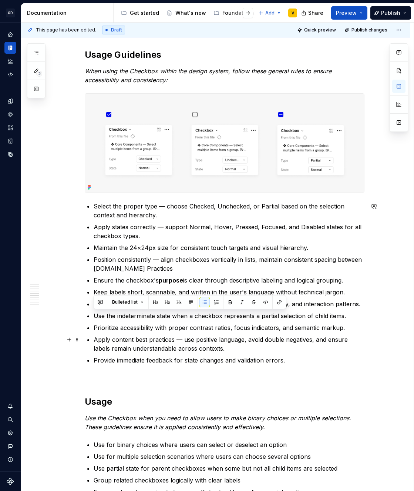
click at [288, 349] on p "Apply content best practices — use positive language, avoid double negatives, a…" at bounding box center [229, 344] width 271 height 18
drag, startPoint x: 94, startPoint y: 317, endPoint x: 375, endPoint y: 320, distance: 280.6
click at [375, 320] on div "Anatomy The Checkbox is made up of several parts that work together to create i…" at bounding box center [215, 270] width 389 height 2088
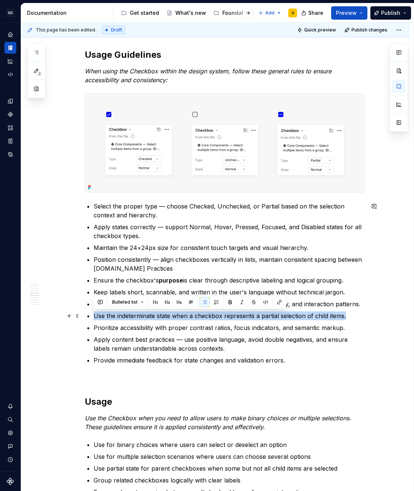
drag, startPoint x: 350, startPoint y: 315, endPoint x: 97, endPoint y: 309, distance: 253.3
click at [97, 309] on ul "Select the proper type — choose Checked, Unchecked, or Partial based on the sel…" at bounding box center [229, 283] width 271 height 163
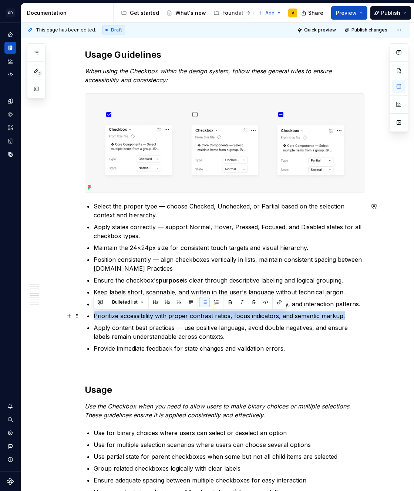
drag, startPoint x: 353, startPoint y: 317, endPoint x: 90, endPoint y: 319, distance: 263.2
click at [90, 319] on div "Anatomy The Checkbox is made up of several parts that work together to create i…" at bounding box center [225, 195] width 280 height 1903
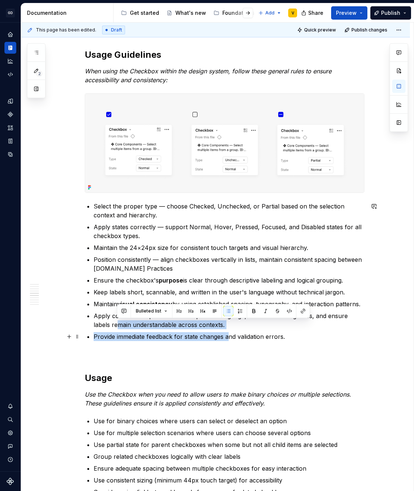
drag, startPoint x: 115, startPoint y: 326, endPoint x: 230, endPoint y: 334, distance: 114.3
click at [230, 334] on ul "Select the proper type — choose Checked, Unchecked, or Partial based on the sel…" at bounding box center [229, 271] width 271 height 139
click at [229, 330] on ul "Select the proper type — choose Checked, Unchecked, or Partial based on the sel…" at bounding box center [229, 271] width 271 height 139
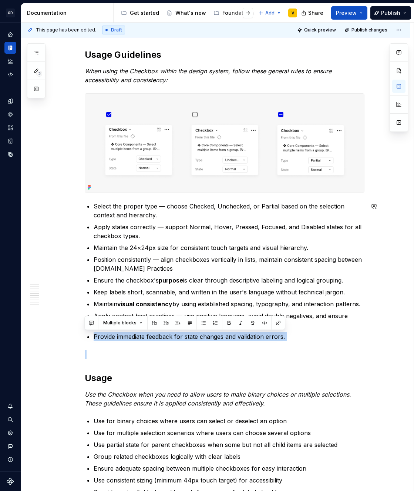
drag, startPoint x: 93, startPoint y: 339, endPoint x: 305, endPoint y: 348, distance: 212.3
click at [305, 348] on div "Anatomy The Checkbox is made up of several parts that work together to create i…" at bounding box center [225, 189] width 280 height 1891
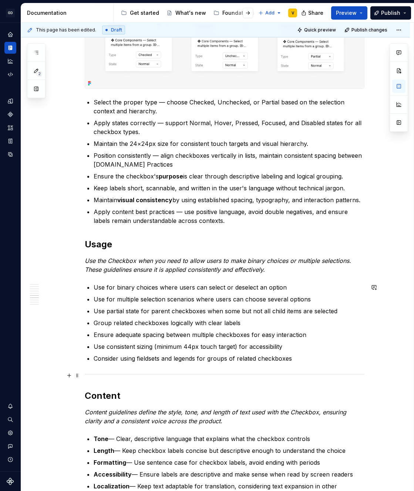
scroll to position [1042, 0]
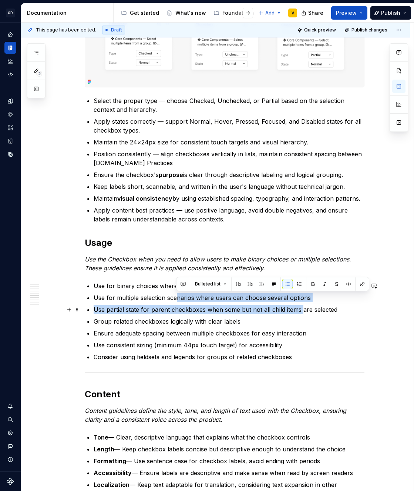
drag, startPoint x: 175, startPoint y: 298, endPoint x: 299, endPoint y: 309, distance: 125.2
click at [299, 309] on ul "Use for binary choices where users can select or deselect an option Use for mul…" at bounding box center [229, 321] width 271 height 80
click at [299, 309] on p "Use partial state for parent checkboxes when some but not all child items are s…" at bounding box center [229, 309] width 271 height 9
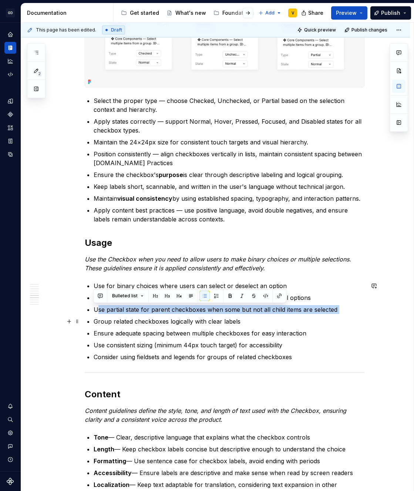
drag, startPoint x: 98, startPoint y: 309, endPoint x: 344, endPoint y: 317, distance: 246.3
click at [344, 317] on ul "Use for binary choices where users can select or deselect an option Use for mul…" at bounding box center [229, 321] width 271 height 80
click at [344, 317] on p "Group related checkboxes logically with clear labels" at bounding box center [229, 321] width 271 height 9
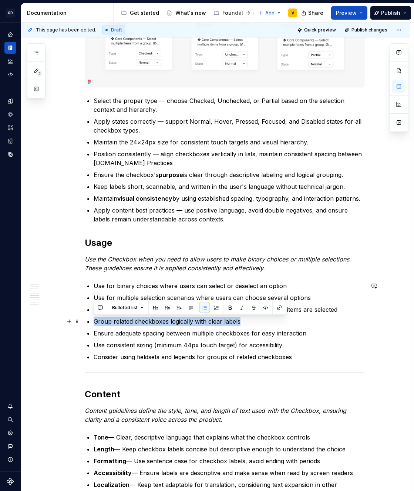
drag, startPoint x: 181, startPoint y: 317, endPoint x: 246, endPoint y: 323, distance: 65.9
click at [246, 323] on p "Group related checkboxes logically with clear labels" at bounding box center [229, 321] width 271 height 9
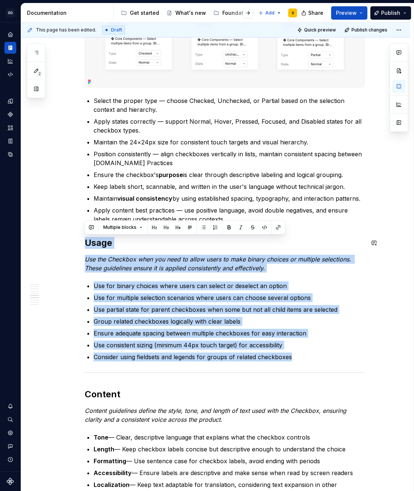
drag, startPoint x: 308, startPoint y: 361, endPoint x: 80, endPoint y: 232, distance: 261.4
click at [80, 232] on div "Anatomy The Checkbox is made up of several parts that work together to create i…" at bounding box center [215, 137] width 389 height 2035
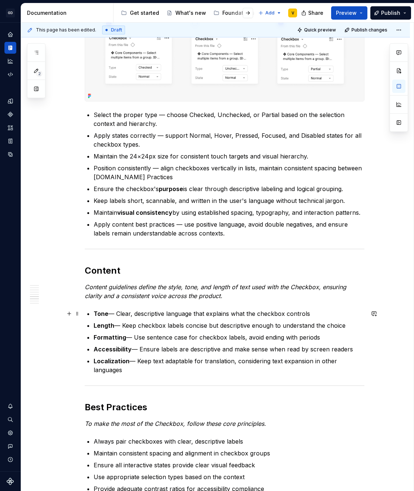
scroll to position [1023, 0]
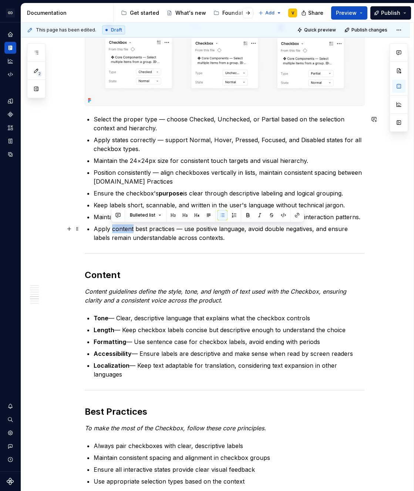
drag, startPoint x: 111, startPoint y: 228, endPoint x: 133, endPoint y: 229, distance: 21.1
click at [133, 229] on p "Apply content best practices — use positive language, avoid double negatives, a…" at bounding box center [229, 233] width 271 height 18
click at [247, 215] on button "button" at bounding box center [248, 215] width 10 height 10
click at [239, 233] on p "Apply content best practices — use positive language, avoid double negatives, a…" at bounding box center [229, 233] width 271 height 18
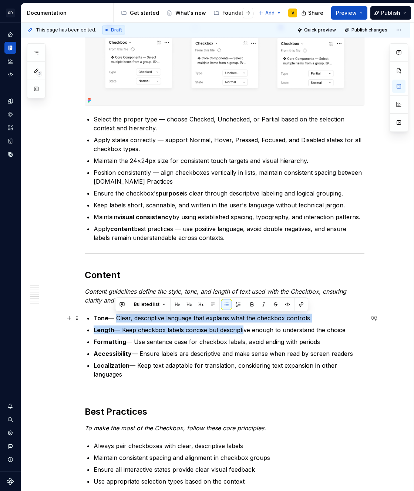
drag, startPoint x: 114, startPoint y: 317, endPoint x: 243, endPoint y: 328, distance: 129.6
click at [243, 328] on ul "Tone — Clear, descriptive language that explains what the checkbox controls Len…" at bounding box center [229, 346] width 271 height 65
click at [243, 328] on p "Length — Keep checkbox labels concise but descriptive enough to understand the …" at bounding box center [229, 329] width 271 height 9
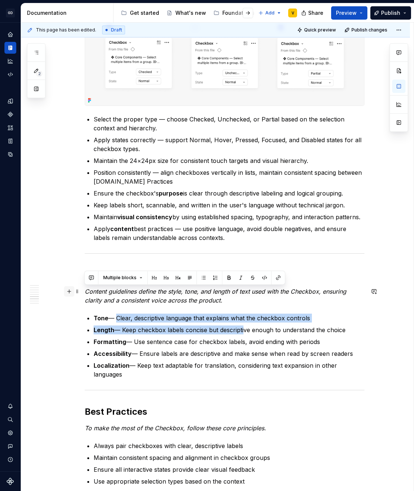
drag, startPoint x: 144, startPoint y: 379, endPoint x: 65, endPoint y: 287, distance: 120.8
click at [85, 287] on div "Anatomy The Checkbox is made up of several parts that work together to create i…" at bounding box center [225, 23] width 280 height 1732
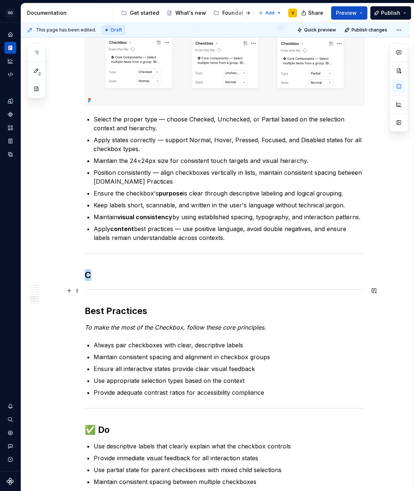
click at [89, 291] on div at bounding box center [225, 289] width 280 height 5
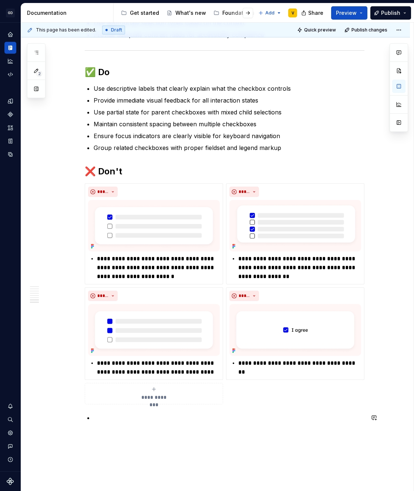
scroll to position [1431, 0]
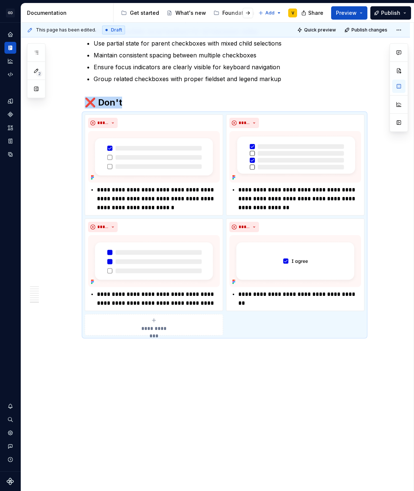
scroll to position [1414, 0]
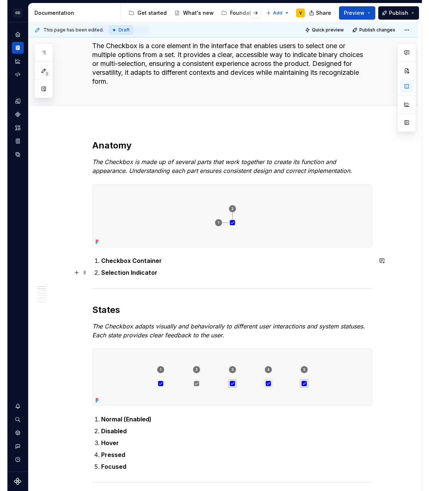
scroll to position [22, 0]
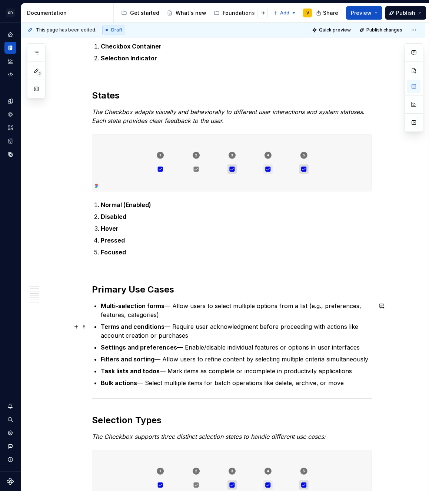
scroll to position [271, 0]
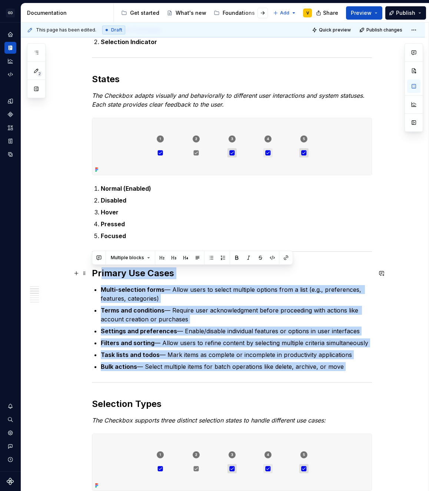
drag, startPoint x: 365, startPoint y: 371, endPoint x: 102, endPoint y: 276, distance: 280.2
click at [342, 327] on p "Settings and preferences — Enable/disable individual features or options in use…" at bounding box center [236, 330] width 271 height 9
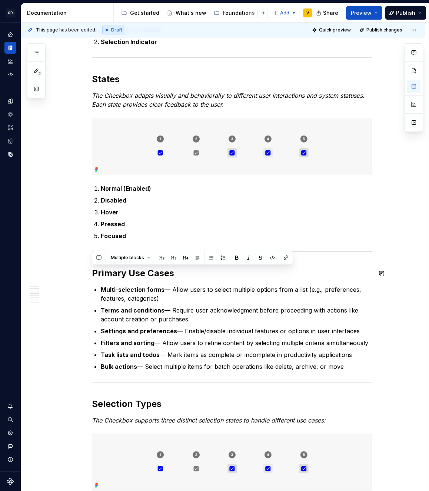
drag, startPoint x: 346, startPoint y: 367, endPoint x: 74, endPoint y: 265, distance: 291.0
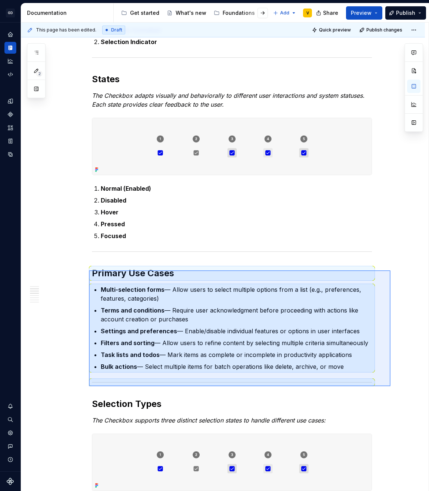
drag, startPoint x: 390, startPoint y: 386, endPoint x: 89, endPoint y: 270, distance: 322.8
click at [89, 270] on div "This page has been edited. Draft Quick preview Publish changes Checkbox The Che…" at bounding box center [224, 257] width 407 height 469
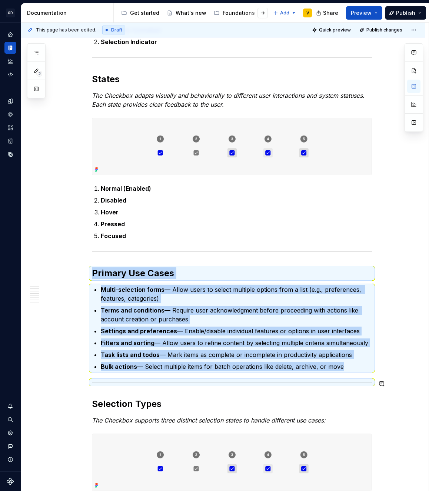
copy div "Primary Use Cases Multi-selection forms — Allow users to select multiple option…"
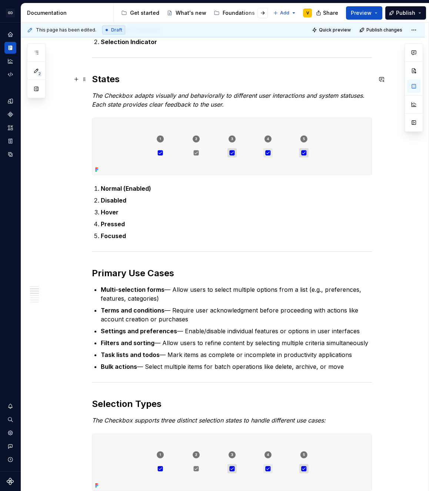
click at [93, 78] on h2 "States" at bounding box center [232, 79] width 280 height 12
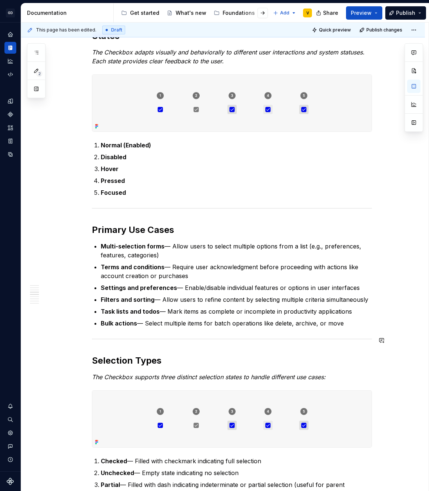
scroll to position [443, 0]
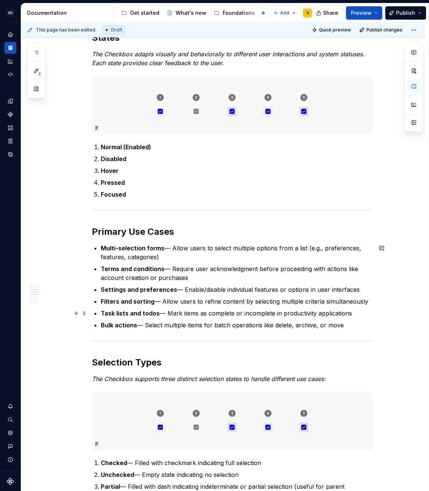
drag, startPoint x: 386, startPoint y: 340, endPoint x: 398, endPoint y: 315, distance: 27.8
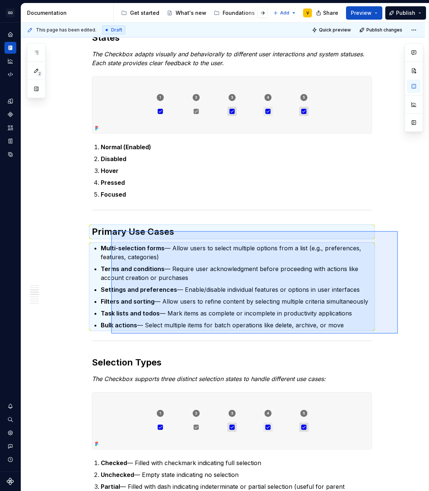
drag, startPoint x: 398, startPoint y: 334, endPoint x: 112, endPoint y: 231, distance: 303.6
click at [112, 231] on div "This page has been edited. Draft Quick preview Publish changes Checkbox The Che…" at bounding box center [224, 257] width 407 height 469
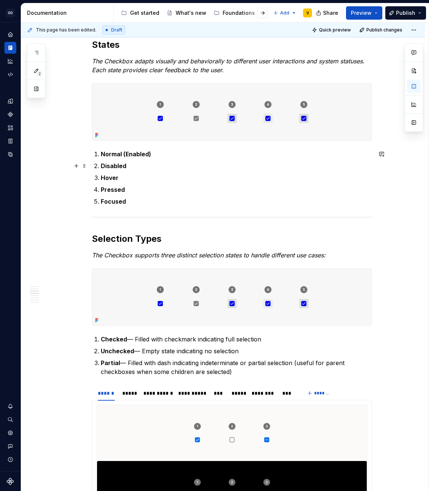
scroll to position [445, 0]
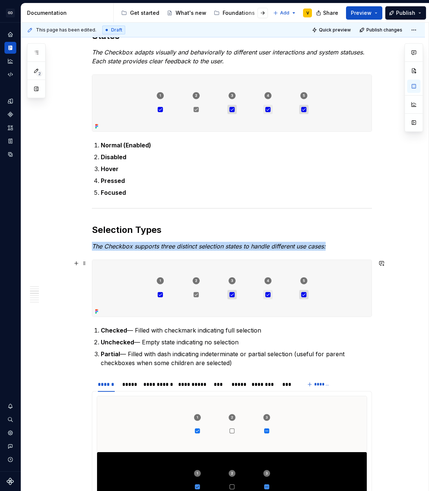
click at [229, 289] on img at bounding box center [231, 288] width 279 height 57
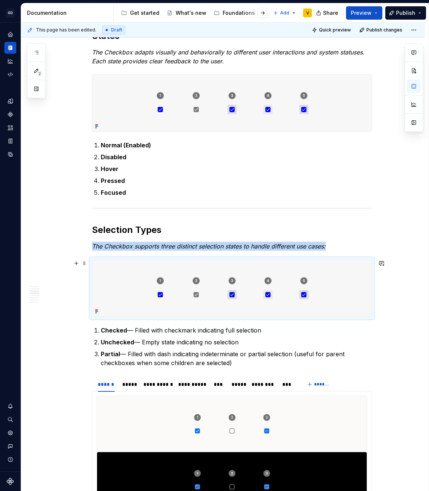
click at [229, 289] on img at bounding box center [231, 288] width 279 height 57
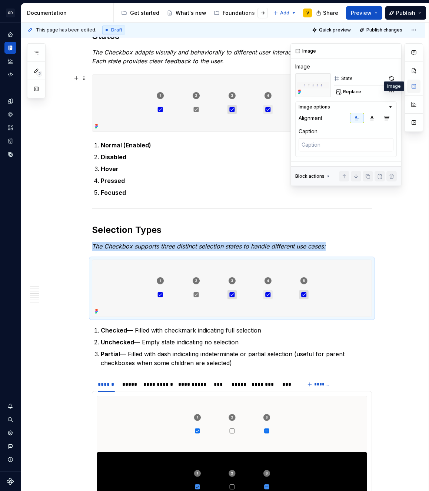
click at [409, 86] on button "button" at bounding box center [413, 86] width 13 height 13
click at [350, 92] on span "Replace" at bounding box center [352, 92] width 18 height 6
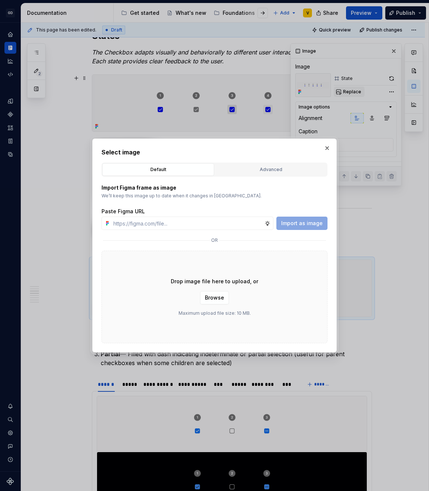
type textarea "*"
click at [227, 222] on input "text" at bounding box center [187, 223] width 154 height 13
type input "[URL][DOMAIN_NAME]"
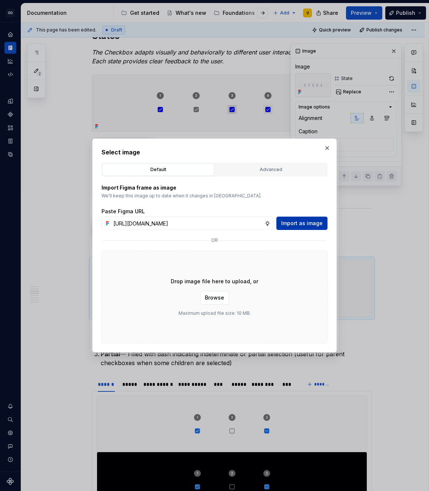
click at [312, 225] on span "Import as image" at bounding box center [301, 223] width 41 height 7
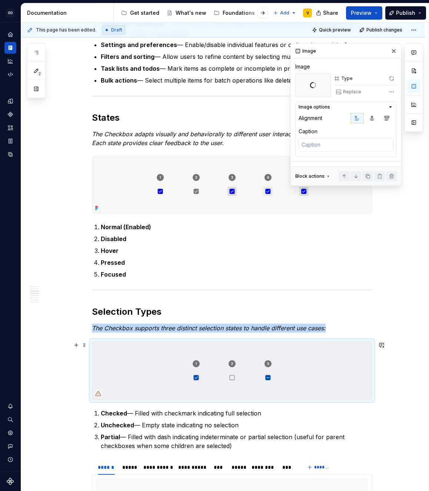
scroll to position [362, 0]
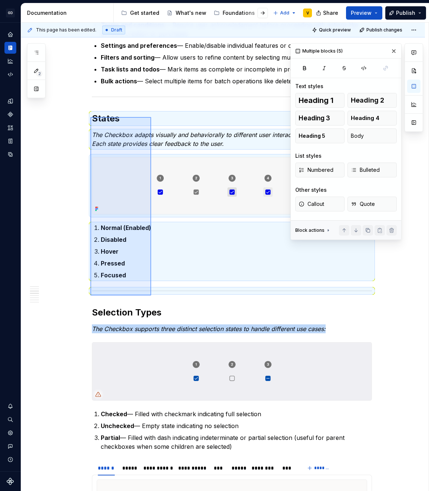
drag, startPoint x: 90, startPoint y: 117, endPoint x: 151, endPoint y: 295, distance: 188.5
click at [151, 295] on div "This page has been edited. Draft Quick preview Publish changes Checkbox The Che…" at bounding box center [224, 257] width 407 height 469
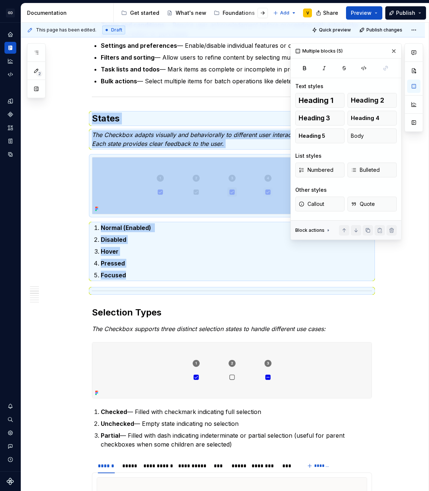
copy div "States The Checkbox adapts visually and behaviorally to different user interact…"
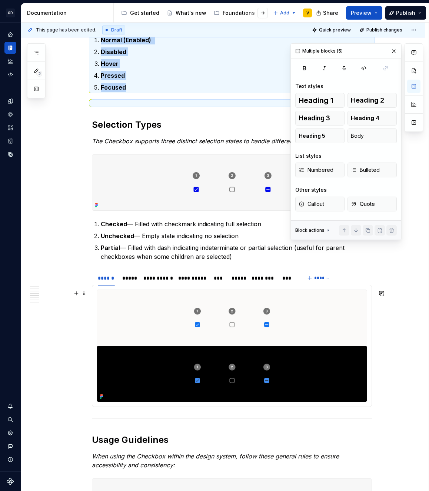
scroll to position [656, 0]
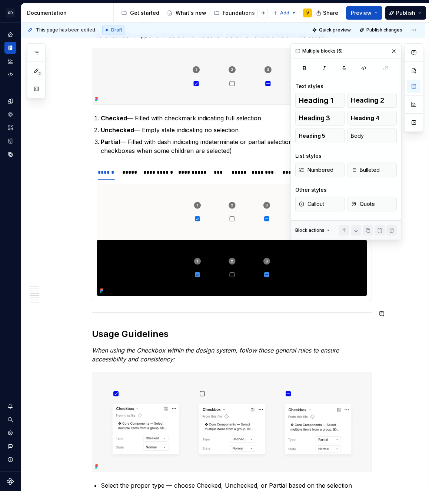
click at [109, 322] on div "Anatomy The Checkbox is made up of several parts that work together to create i…" at bounding box center [232, 316] width 280 height 1585
click at [105, 317] on div "Anatomy The Checkbox is made up of several parts that work together to create i…" at bounding box center [232, 316] width 280 height 1585
click at [100, 308] on div "Anatomy The Checkbox is made up of several parts that work together to create i…" at bounding box center [232, 316] width 280 height 1585
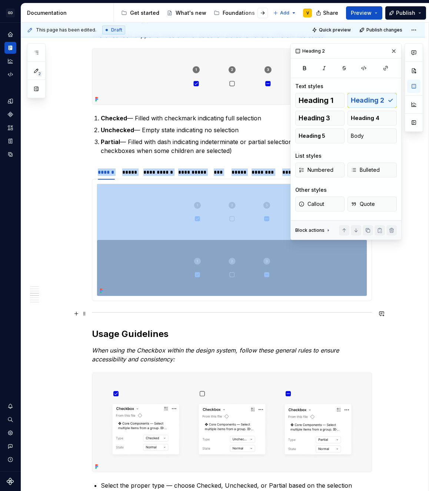
click at [92, 312] on div at bounding box center [232, 312] width 280 height 5
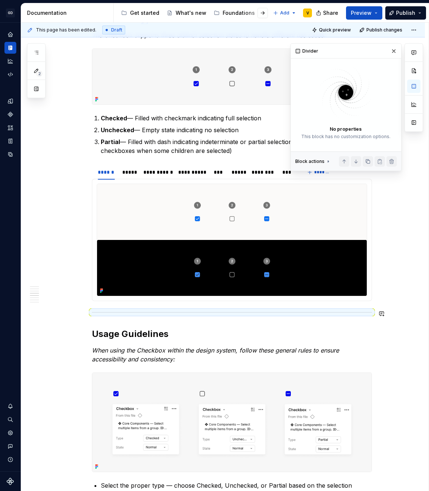
click at [102, 321] on div "Anatomy The Checkbox is made up of several parts that work together to create i…" at bounding box center [232, 316] width 280 height 1585
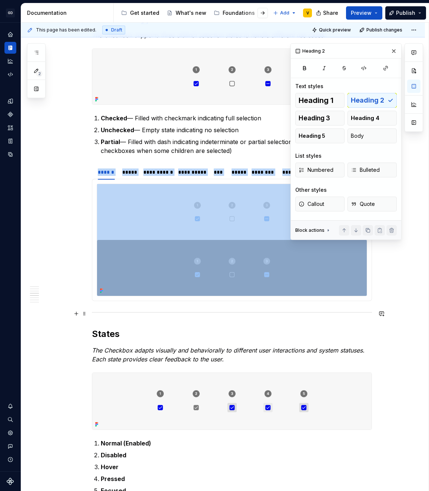
click at [109, 312] on hr at bounding box center [232, 312] width 280 height 0
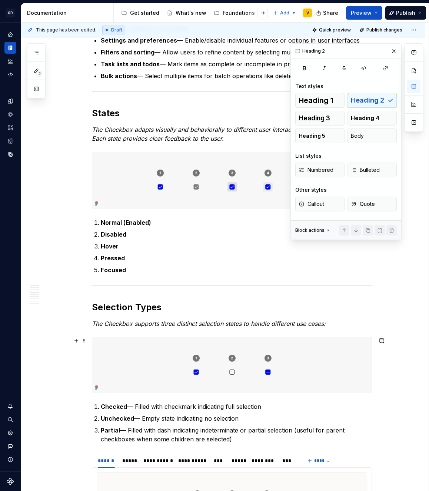
scroll to position [329, 0]
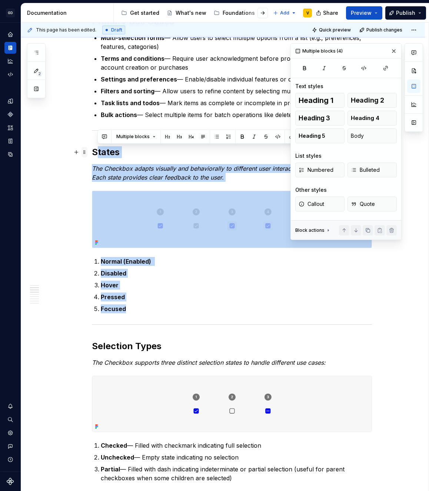
drag, startPoint x: 148, startPoint y: 311, endPoint x: 82, endPoint y: 151, distance: 173.8
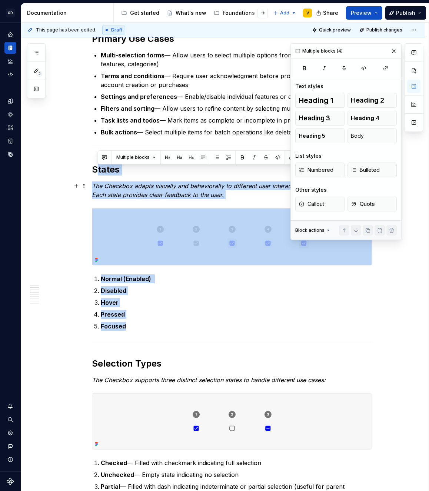
scroll to position [308, 0]
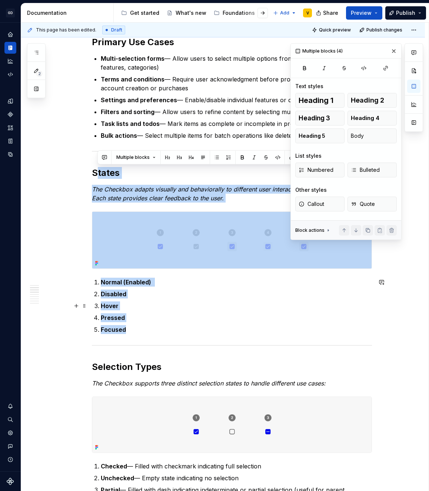
click at [168, 315] on p "Pressed" at bounding box center [236, 317] width 271 height 9
drag, startPoint x: 140, startPoint y: 331, endPoint x: 76, endPoint y: 171, distance: 172.1
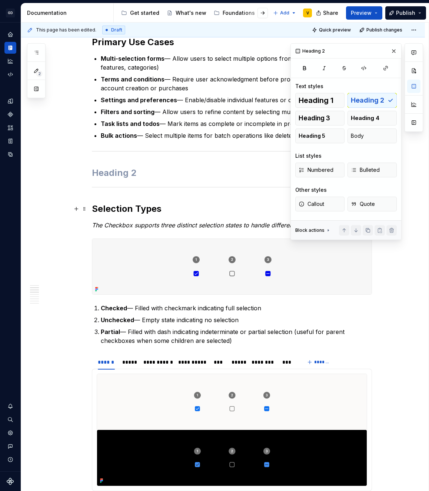
click at [97, 207] on h2 "Selection Types" at bounding box center [232, 209] width 280 height 12
click at [94, 208] on h2 "Selection Types" at bounding box center [232, 209] width 280 height 12
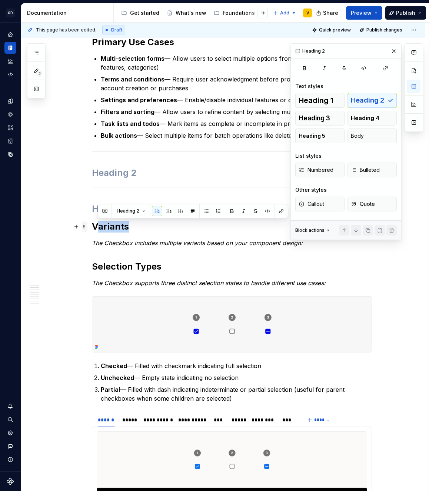
drag, startPoint x: 130, startPoint y: 224, endPoint x: 83, endPoint y: 223, distance: 47.4
click at [119, 227] on h2 "Variants" at bounding box center [232, 227] width 280 height 12
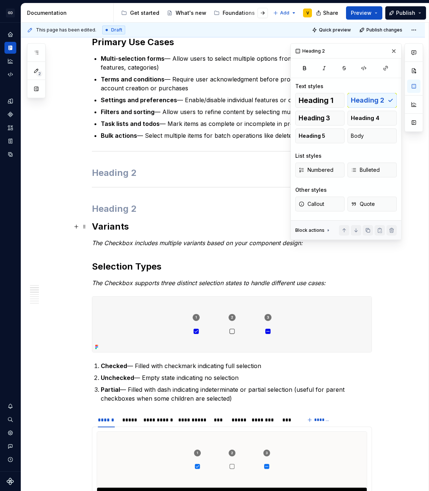
click at [137, 227] on h2 "Variants" at bounding box center [232, 227] width 280 height 12
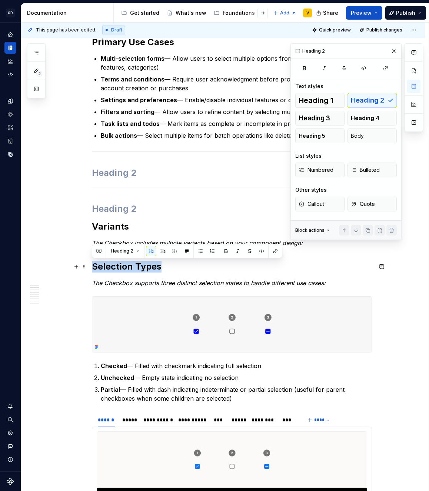
drag, startPoint x: 167, startPoint y: 264, endPoint x: 89, endPoint y: 264, distance: 77.7
click at [161, 249] on button "button" at bounding box center [163, 251] width 10 height 10
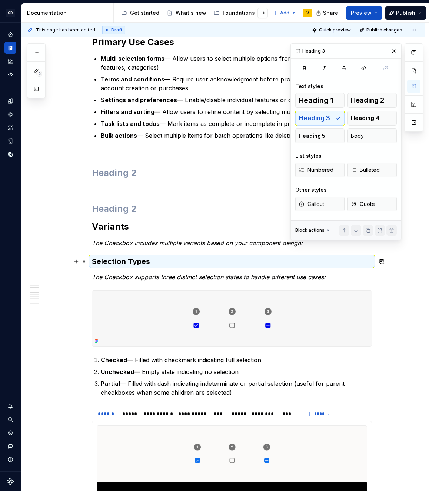
click at [135, 265] on h3 "Selection Types" at bounding box center [232, 261] width 280 height 10
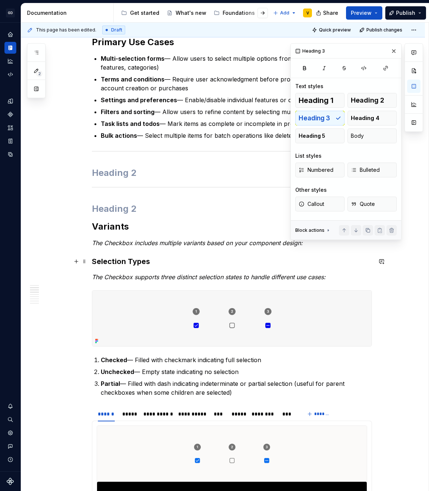
click at [93, 262] on h3 "Selection Types" at bounding box center [232, 261] width 280 height 10
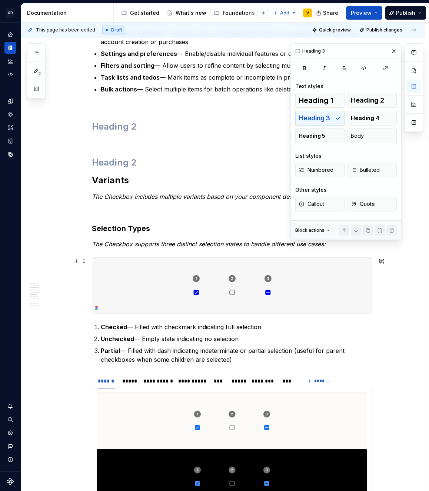
scroll to position [355, 0]
click at [102, 167] on h2 at bounding box center [232, 162] width 280 height 12
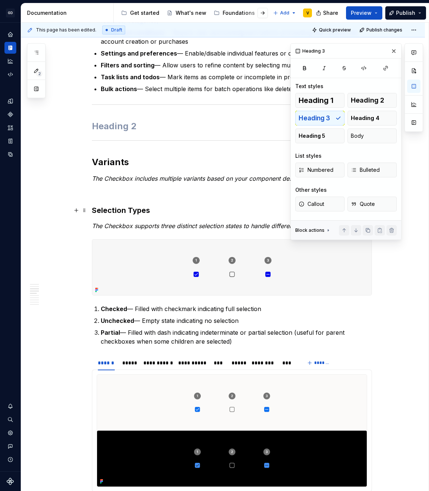
click at [92, 211] on h3 "Selection Types" at bounding box center [232, 210] width 280 height 10
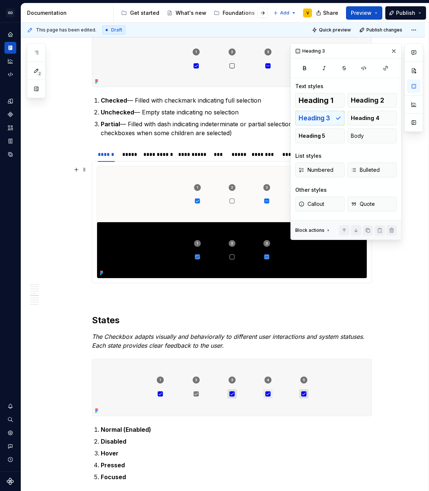
scroll to position [565, 0]
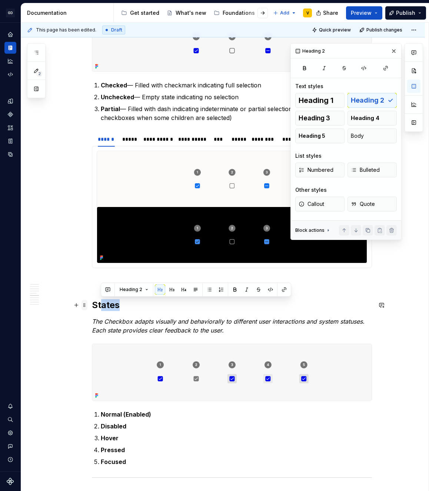
drag, startPoint x: 123, startPoint y: 305, endPoint x: 85, endPoint y: 305, distance: 37.8
click at [92, 305] on div "Anatomy The Checkbox is made up of several parts that work together to create i…" at bounding box center [232, 449] width 280 height 1668
click at [115, 308] on h2 "States" at bounding box center [232, 305] width 280 height 12
drag, startPoint x: 124, startPoint y: 308, endPoint x: 90, endPoint y: 307, distance: 34.4
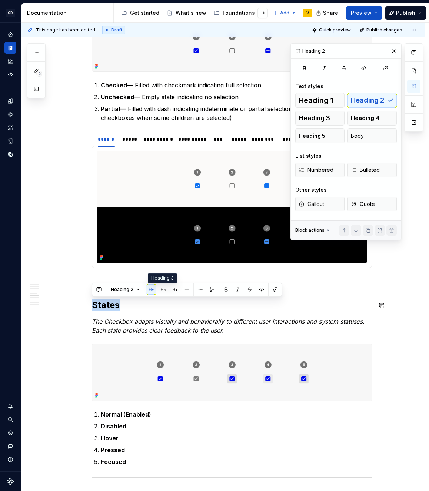
click at [161, 290] on button "button" at bounding box center [163, 289] width 10 height 10
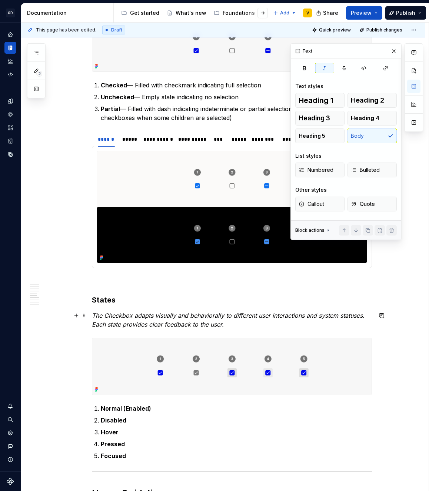
click at [132, 325] on em "The Checkbox adapts visually and behaviorally to different user interactions an…" at bounding box center [229, 320] width 274 height 16
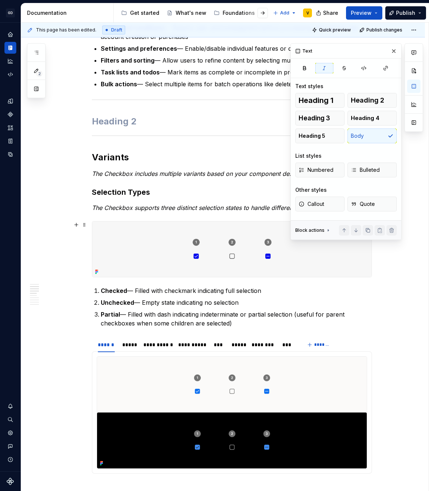
scroll to position [292, 0]
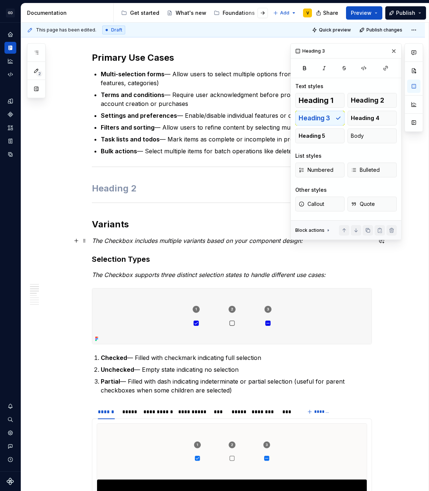
click at [397, 47] on button "button" at bounding box center [393, 51] width 10 height 10
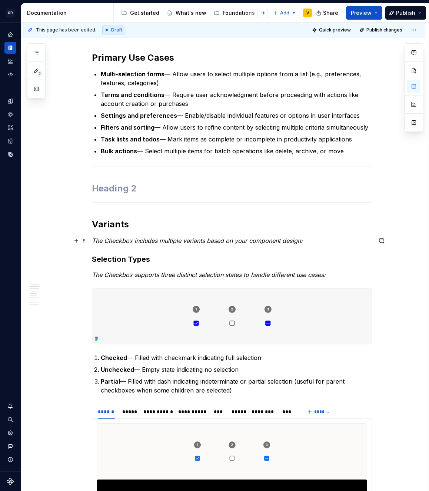
click at [306, 242] on p "The Checkbox includes multiple variants based on your component design:" at bounding box center [232, 240] width 280 height 9
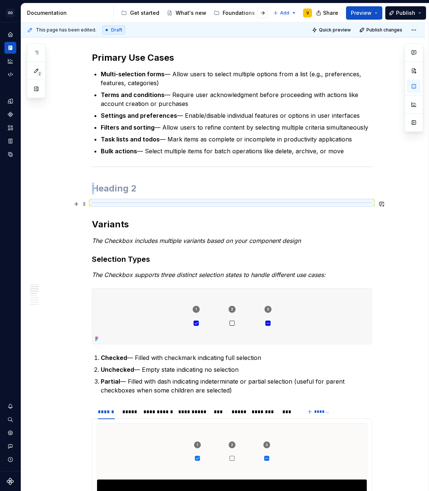
click at [105, 202] on div at bounding box center [232, 202] width 280 height 5
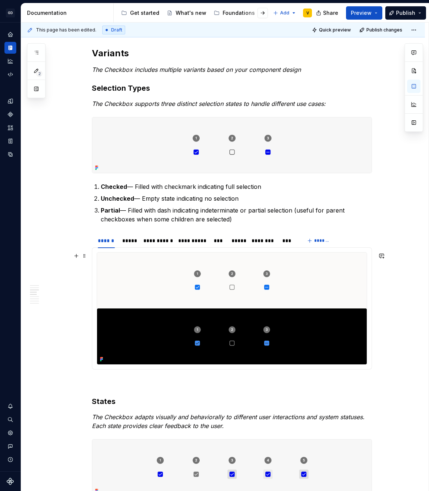
scroll to position [435, 0]
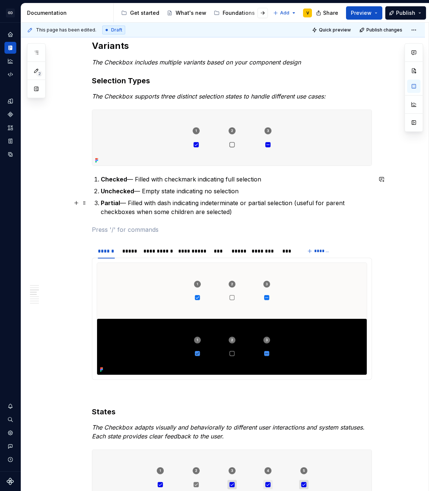
click at [338, 201] on p "Partial — Filled with dash indicating indeterminate or partial selection (usefu…" at bounding box center [236, 207] width 271 height 18
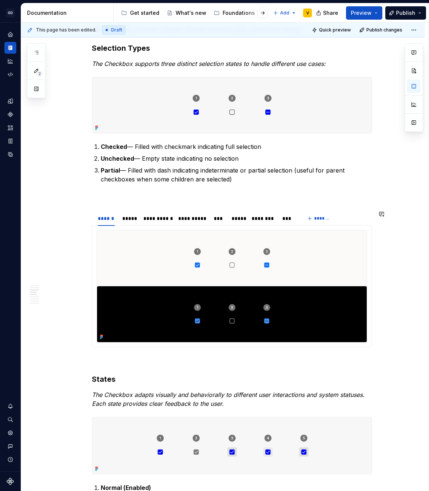
scroll to position [452, 0]
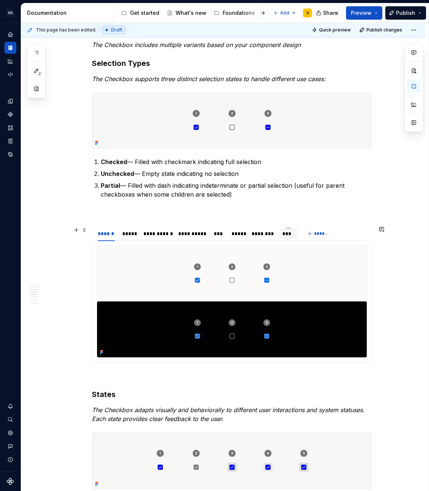
click at [292, 226] on div "***" at bounding box center [288, 233] width 18 height 14
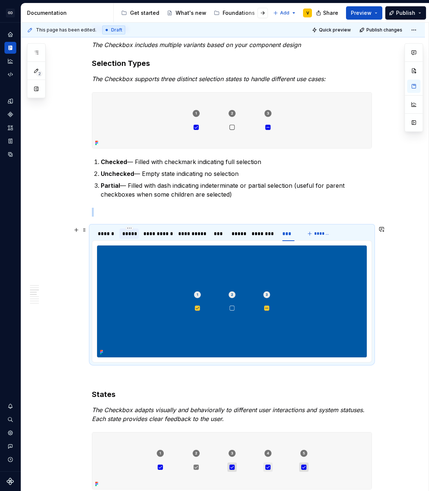
click at [129, 234] on div "*****" at bounding box center [129, 233] width 14 height 7
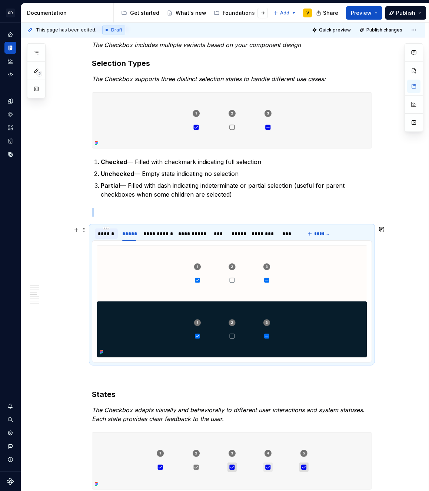
click at [109, 235] on div "******" at bounding box center [106, 233] width 17 height 7
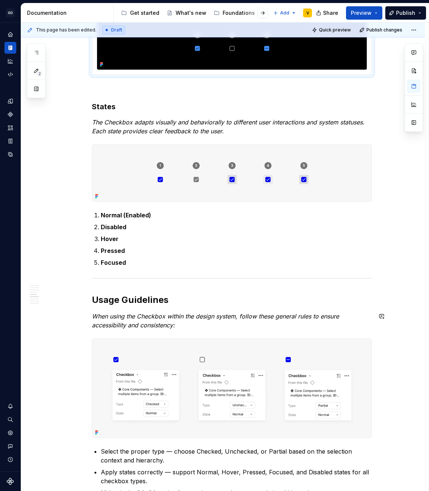
click at [408, 334] on div "Anatomy The Checkbox is made up of several parts that work together to create i…" at bounding box center [222, 326] width 403 height 1809
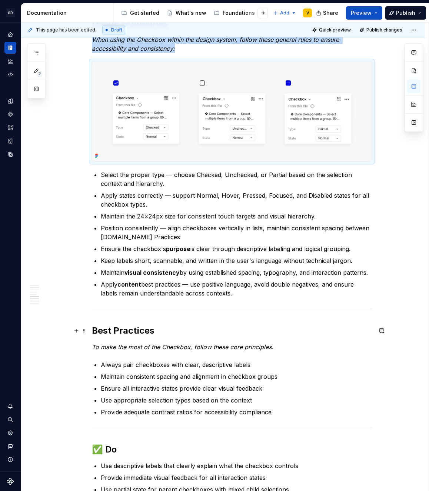
scroll to position [1197, 0]
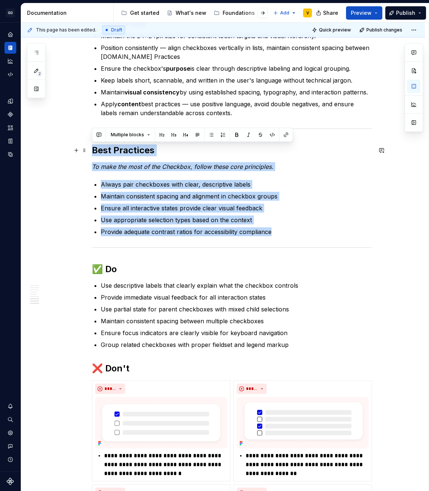
drag, startPoint x: 282, startPoint y: 234, endPoint x: 92, endPoint y: 154, distance: 206.1
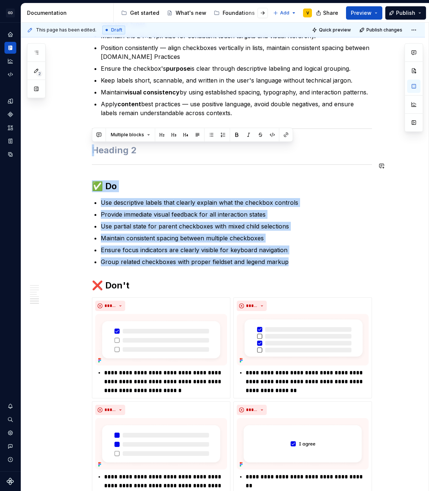
drag, startPoint x: 303, startPoint y: 259, endPoint x: 81, endPoint y: 159, distance: 244.0
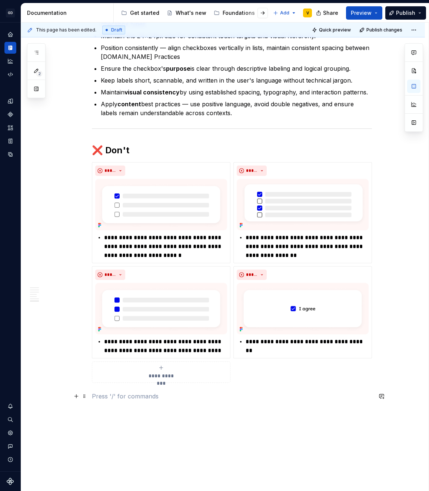
click at [126, 396] on p at bounding box center [232, 396] width 280 height 9
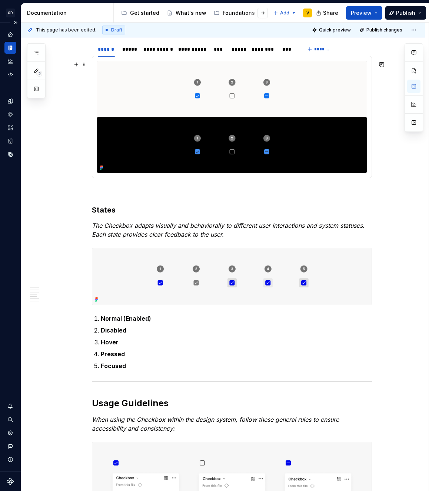
scroll to position [614, 0]
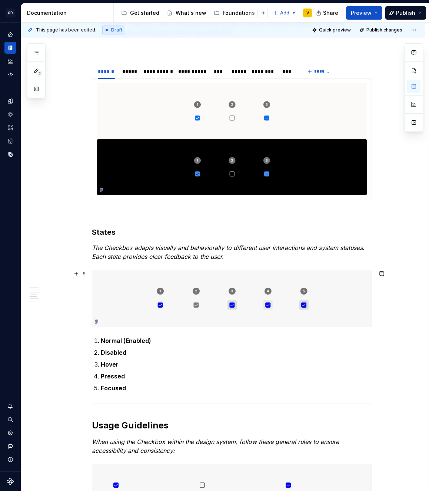
click at [204, 295] on img at bounding box center [231, 298] width 279 height 57
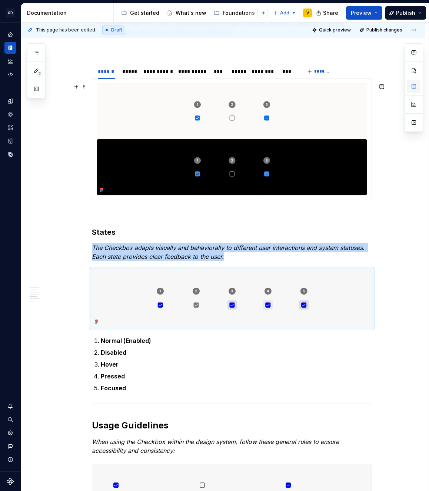
click at [409, 88] on button "button" at bounding box center [413, 86] width 13 height 13
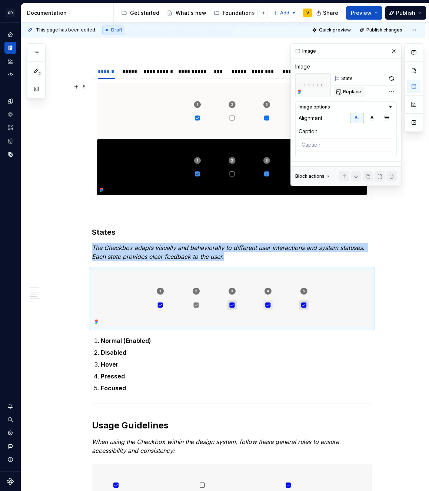
click at [346, 96] on button "Replace" at bounding box center [349, 92] width 31 height 10
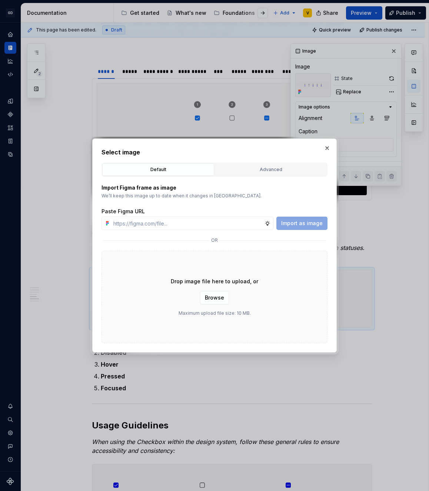
type textarea "*"
type input "[URL][DOMAIN_NAME]"
click at [311, 225] on span "Import as image" at bounding box center [301, 223] width 41 height 7
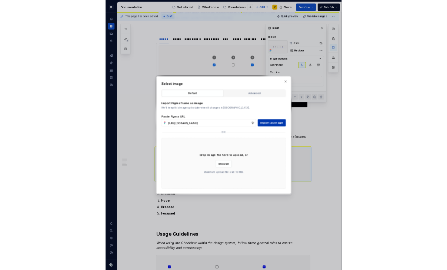
scroll to position [0, 0]
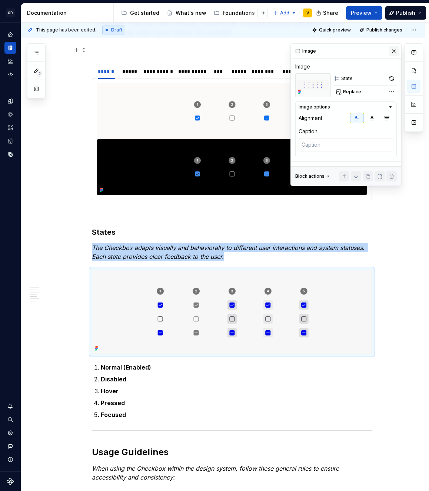
click at [393, 50] on button "button" at bounding box center [393, 51] width 10 height 10
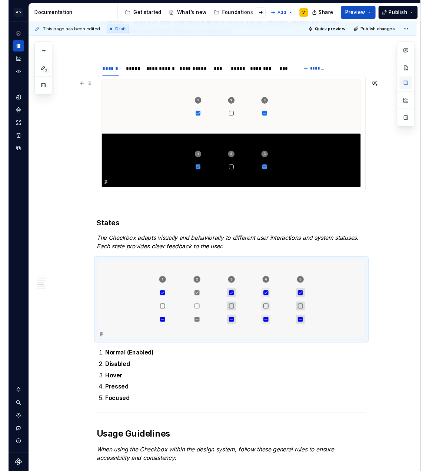
scroll to position [614, 0]
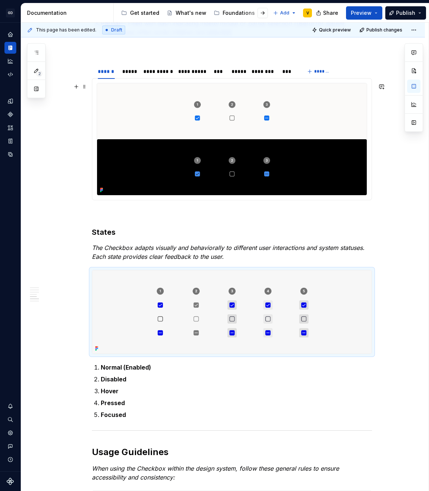
type textarea "*"
